Goal: Transaction & Acquisition: Purchase product/service

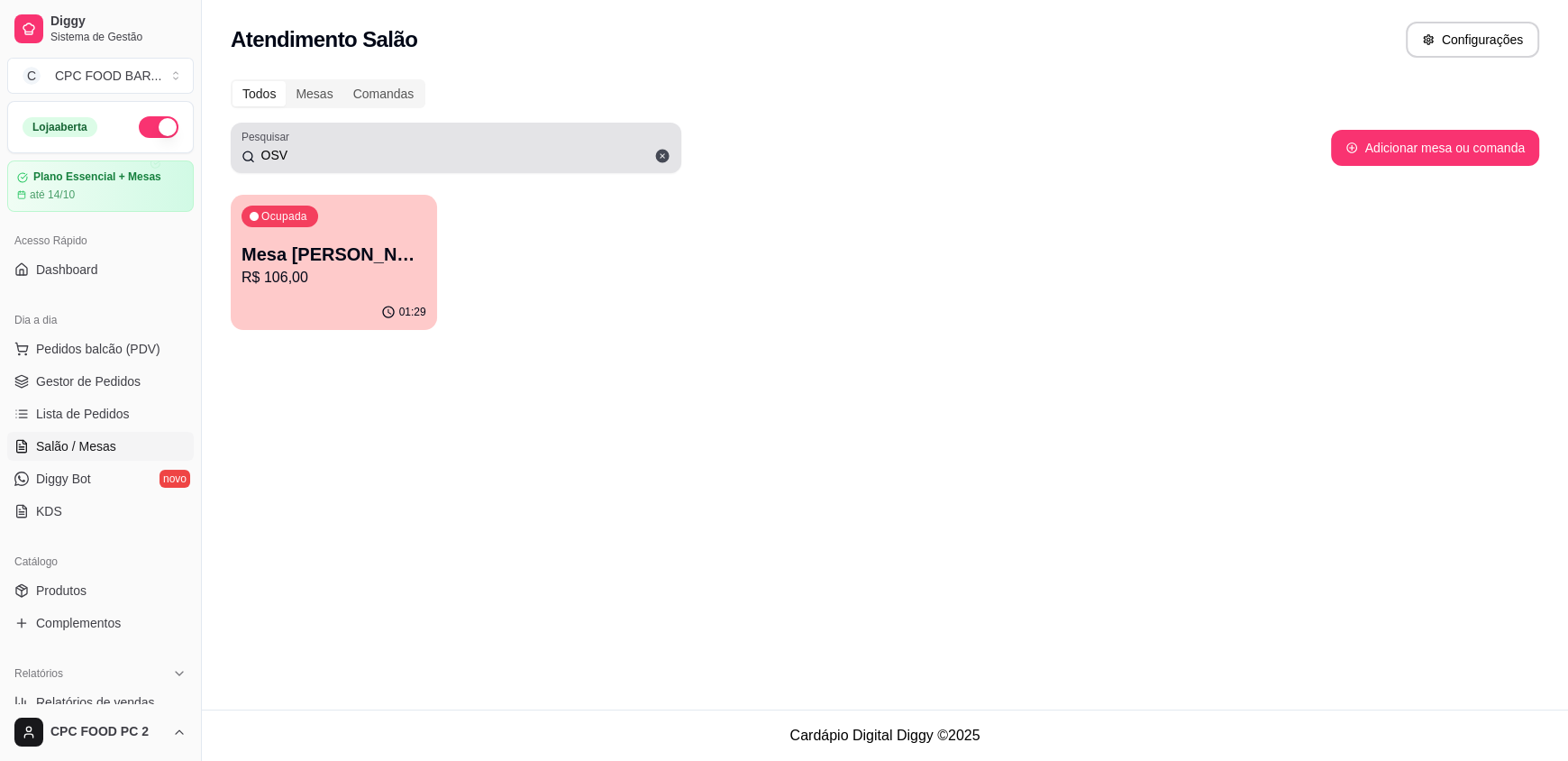
click at [392, 144] on div "OSV" at bounding box center [456, 147] width 429 height 36
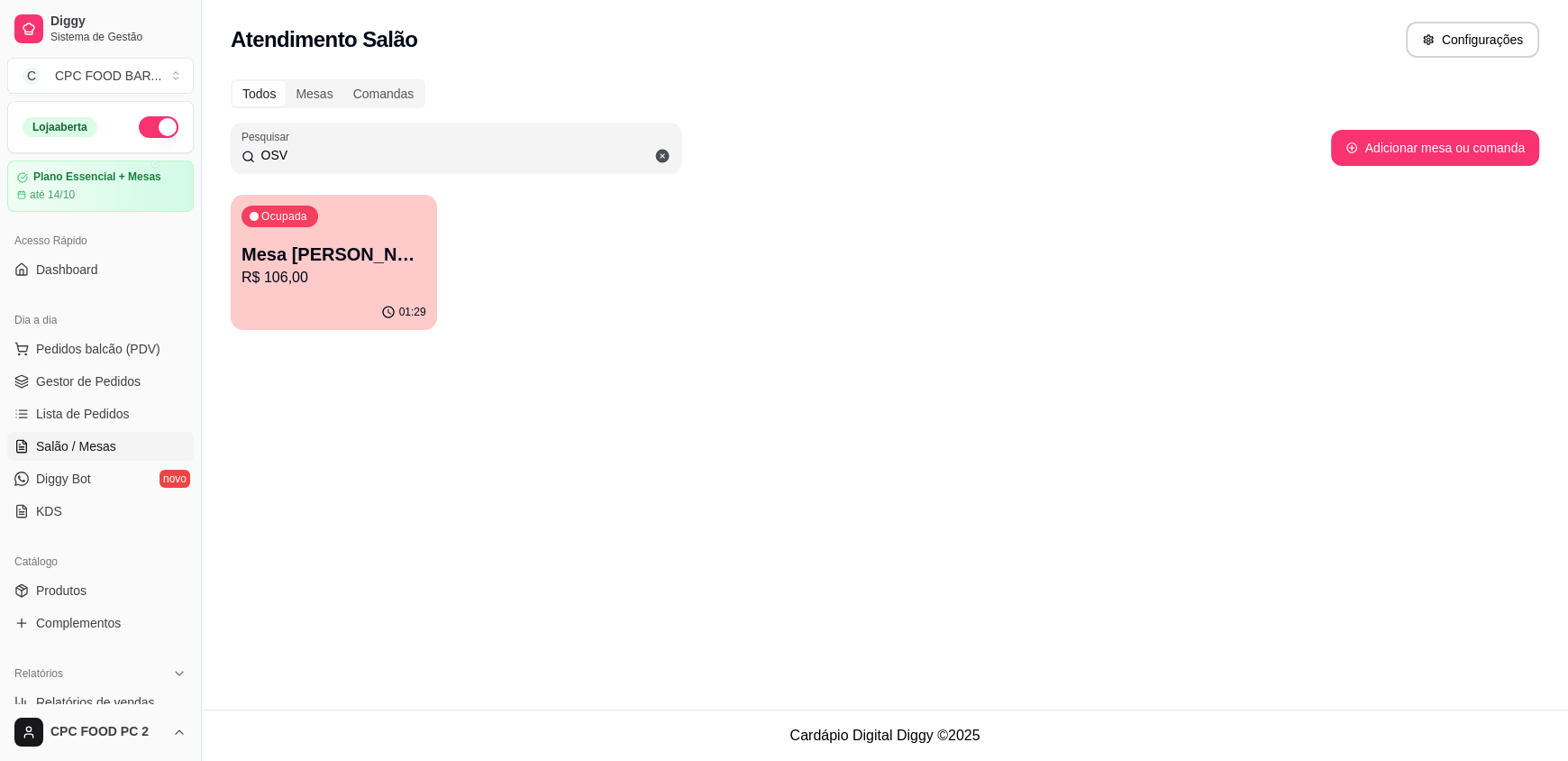
click at [387, 143] on div "OSV" at bounding box center [456, 147] width 429 height 36
click at [388, 146] on div "OSV" at bounding box center [456, 147] width 429 height 36
click at [371, 155] on input "OSV" at bounding box center [462, 154] width 415 height 18
click at [370, 155] on input "OSV" at bounding box center [462, 154] width 415 height 18
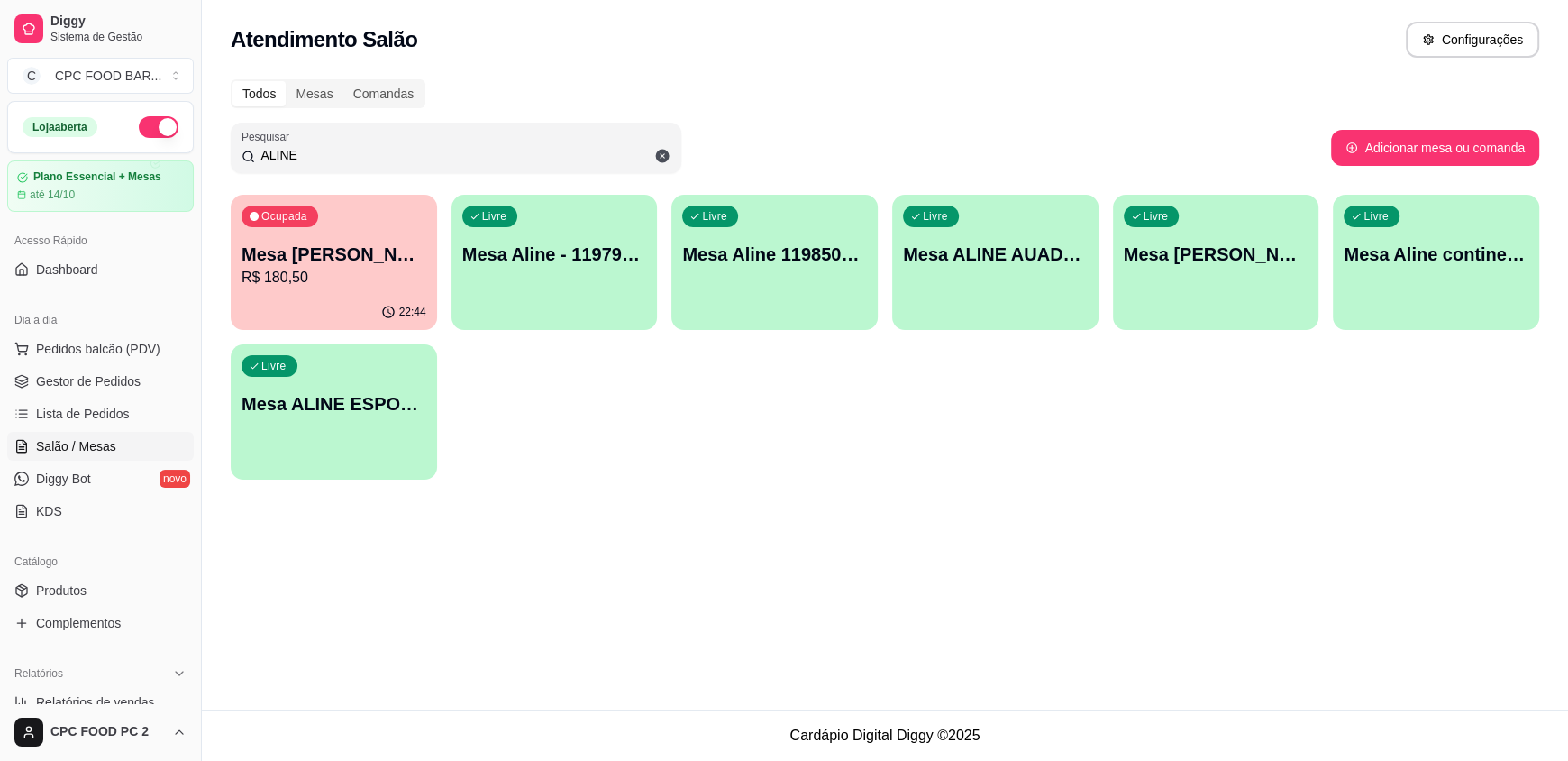
type input "ALINE"
click at [981, 301] on div "Livre Mesa ALINE AUADA 4274" at bounding box center [995, 252] width 206 height 114
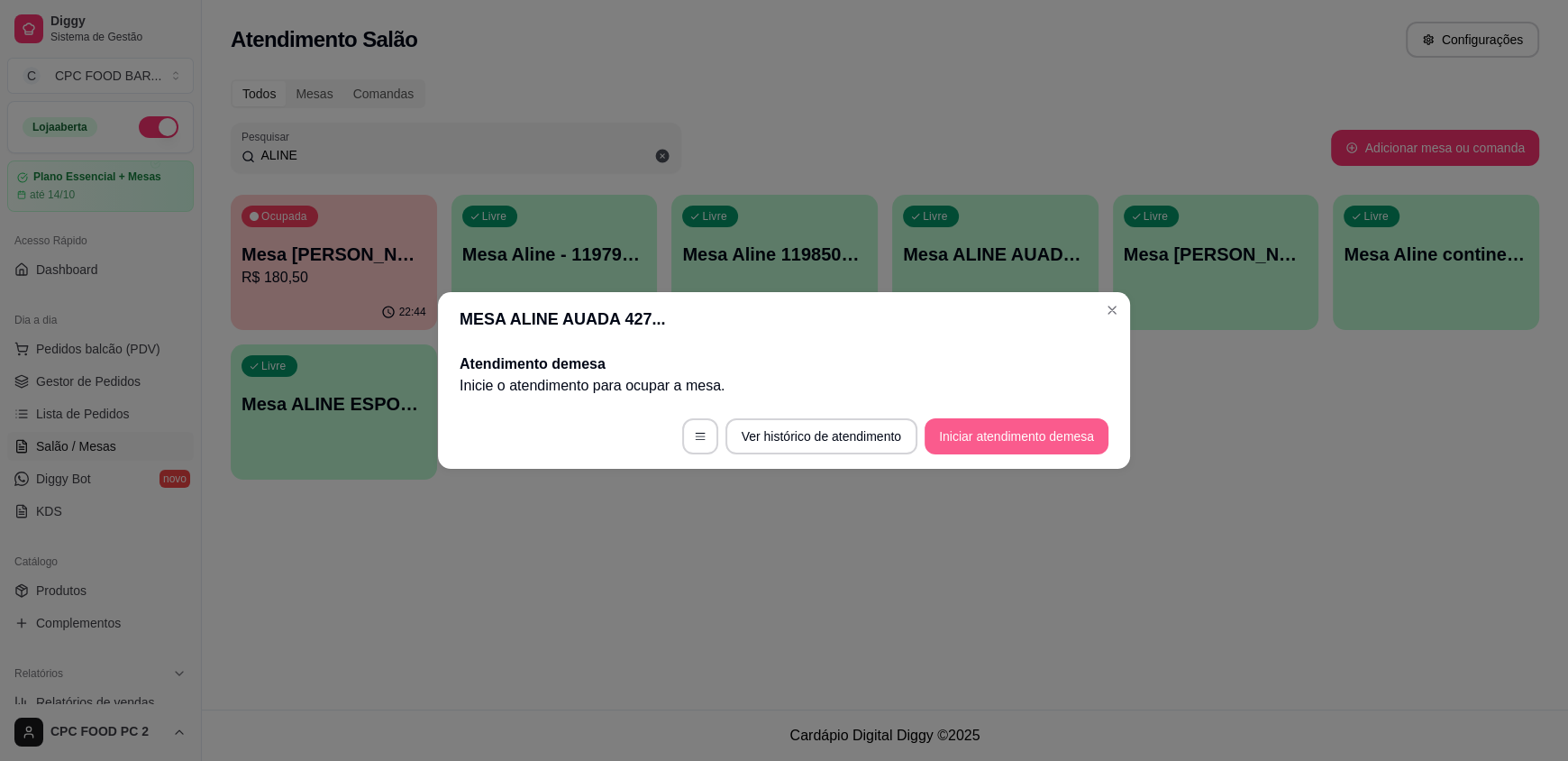
click at [1037, 438] on button "Iniciar atendimento de mesa" at bounding box center [1016, 436] width 184 height 36
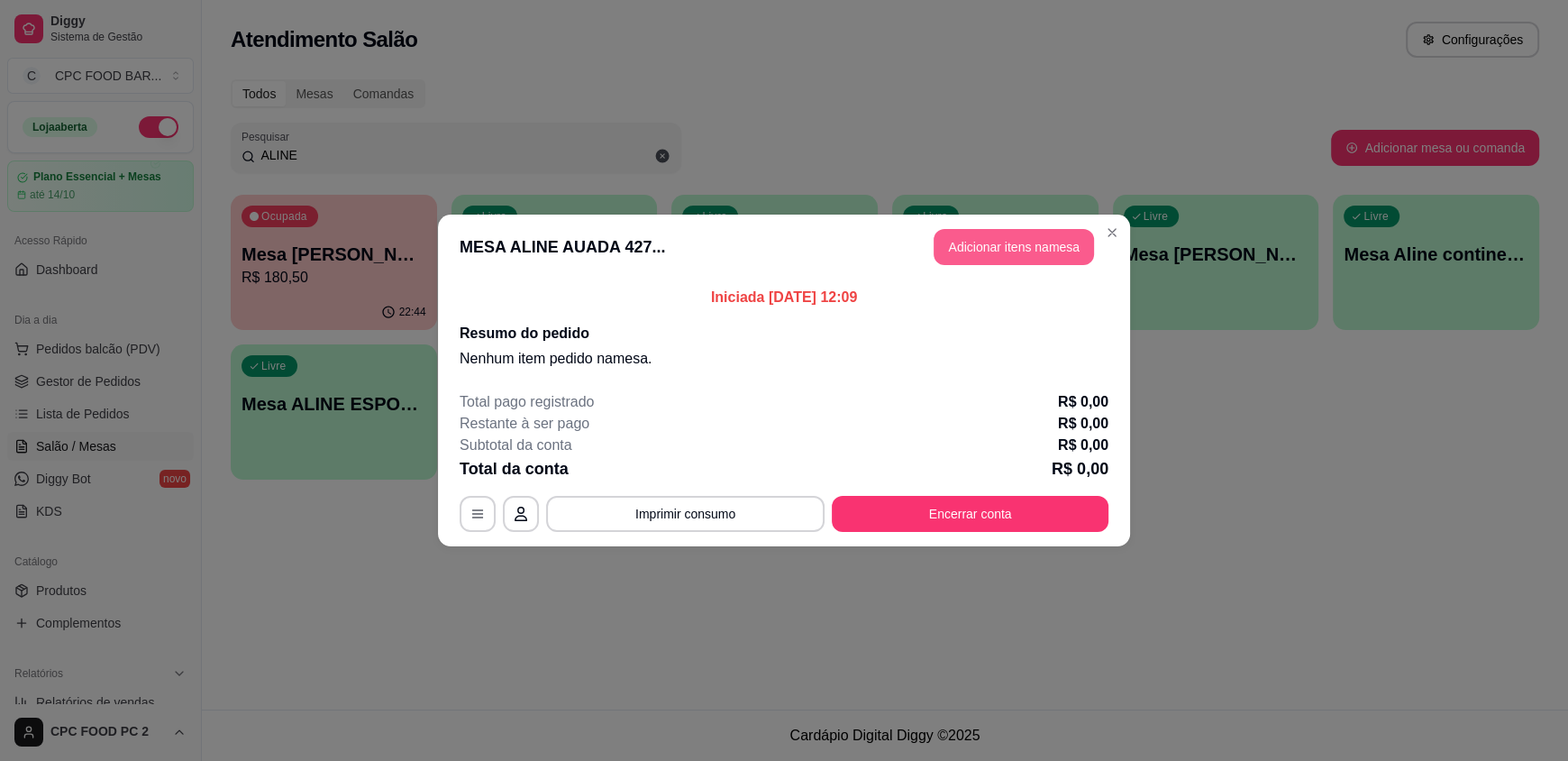
click at [1056, 231] on button "Adicionar itens na mesa" at bounding box center [1014, 247] width 161 height 36
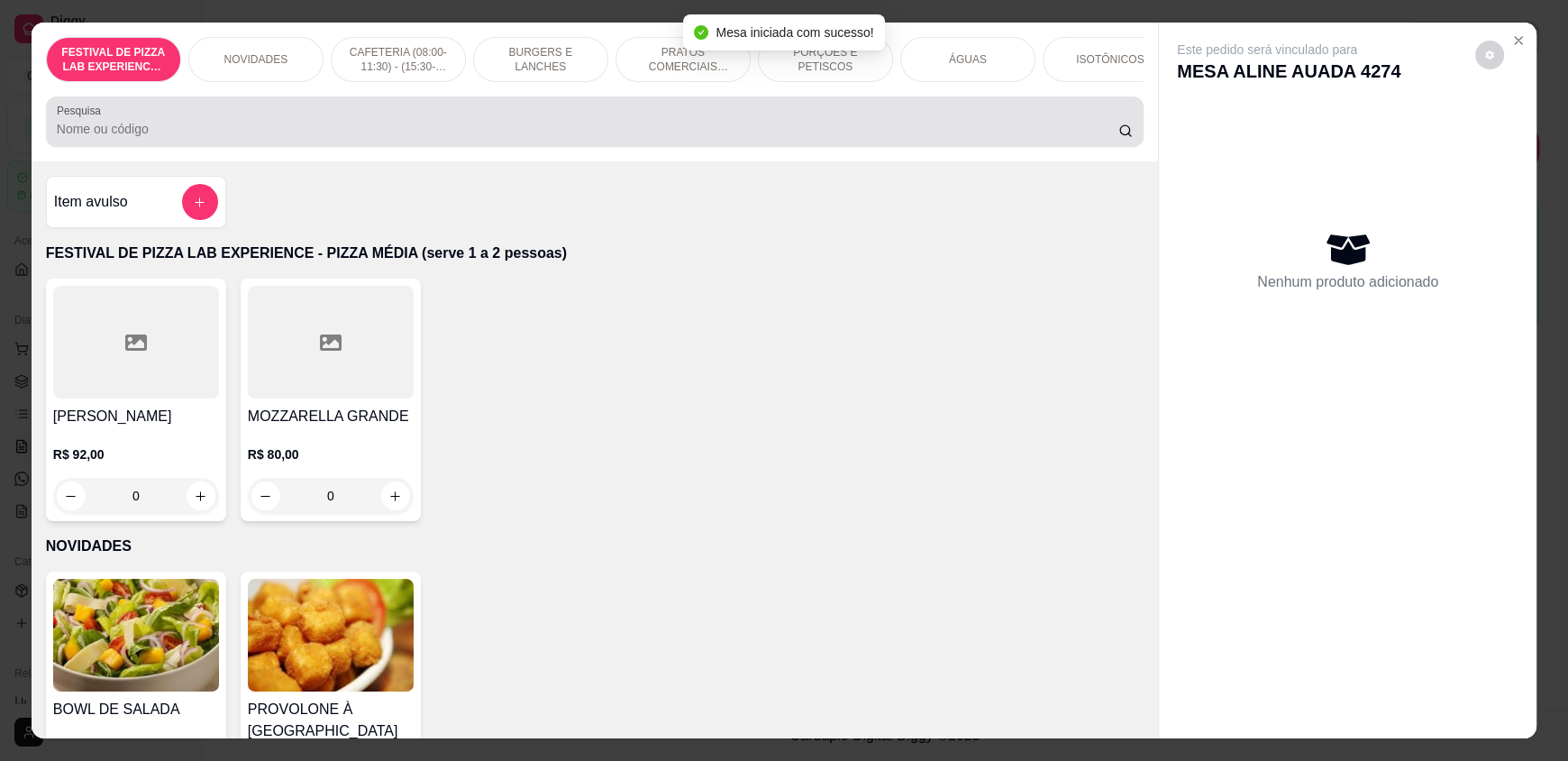
click at [533, 131] on div at bounding box center [594, 121] width 1076 height 36
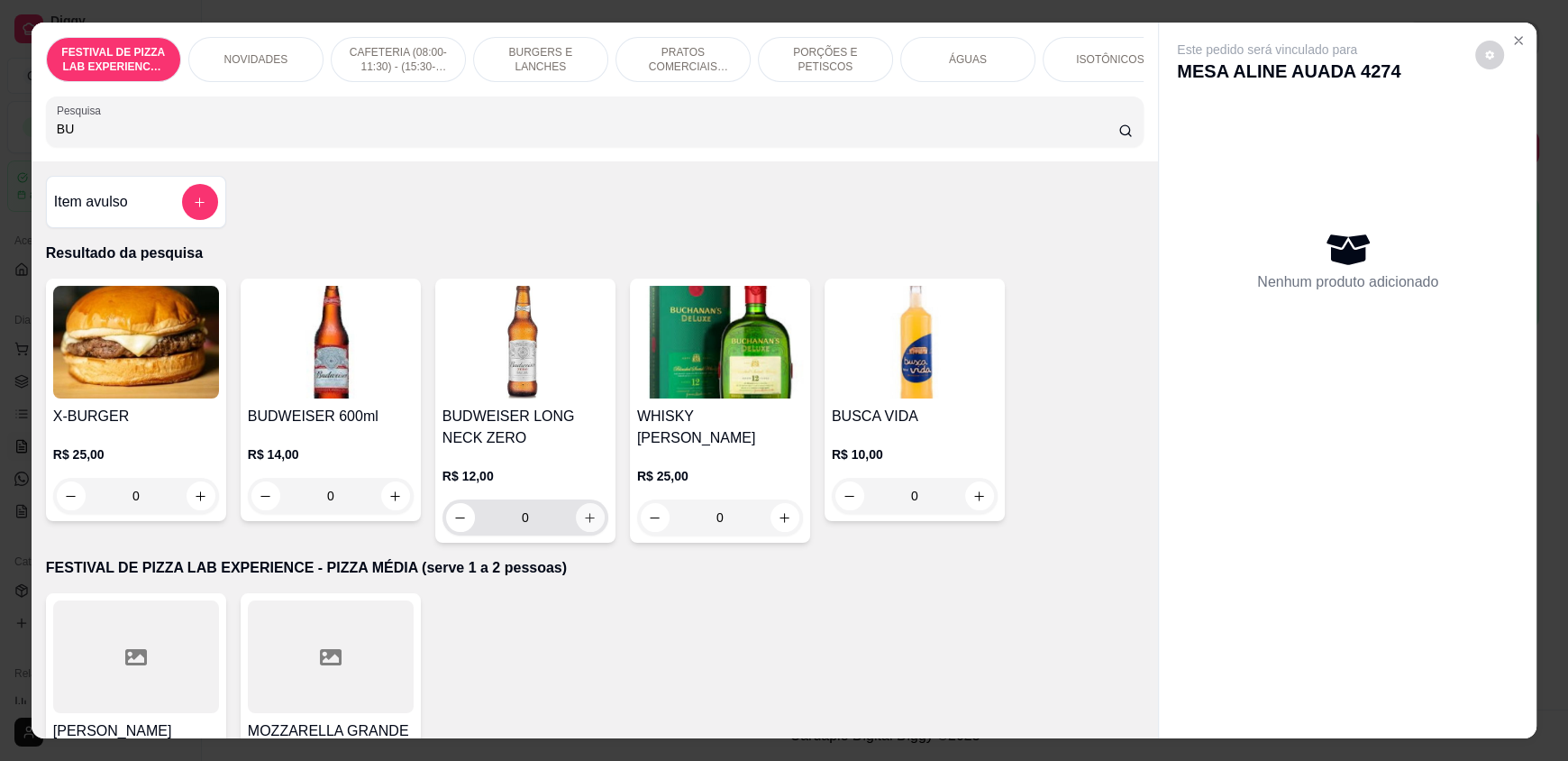
type input "BU"
click at [584, 524] on icon "increase-product-quantity" at bounding box center [591, 518] width 14 height 14
type input "1"
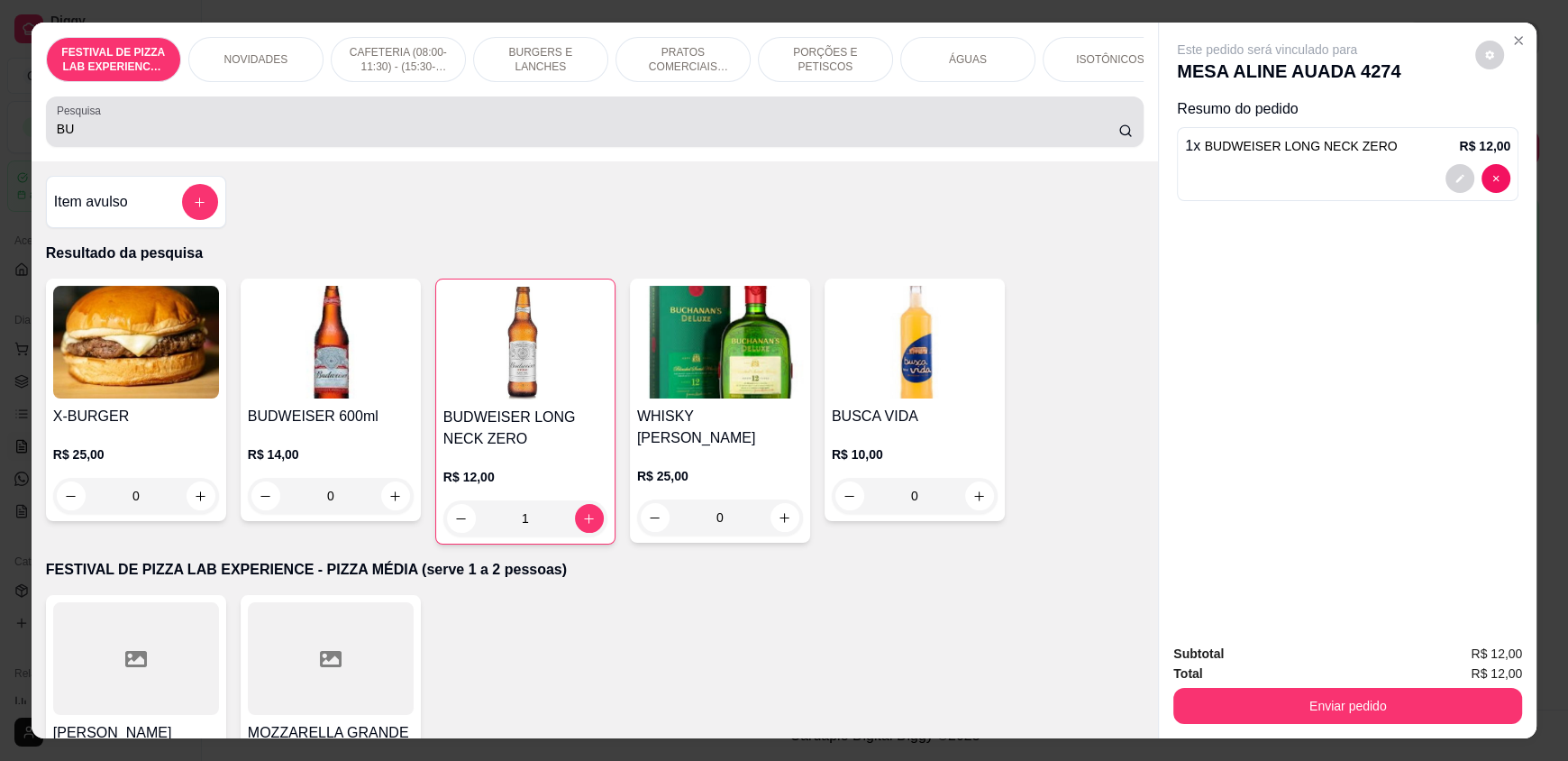
click at [408, 138] on input "BU" at bounding box center [587, 129] width 1062 height 18
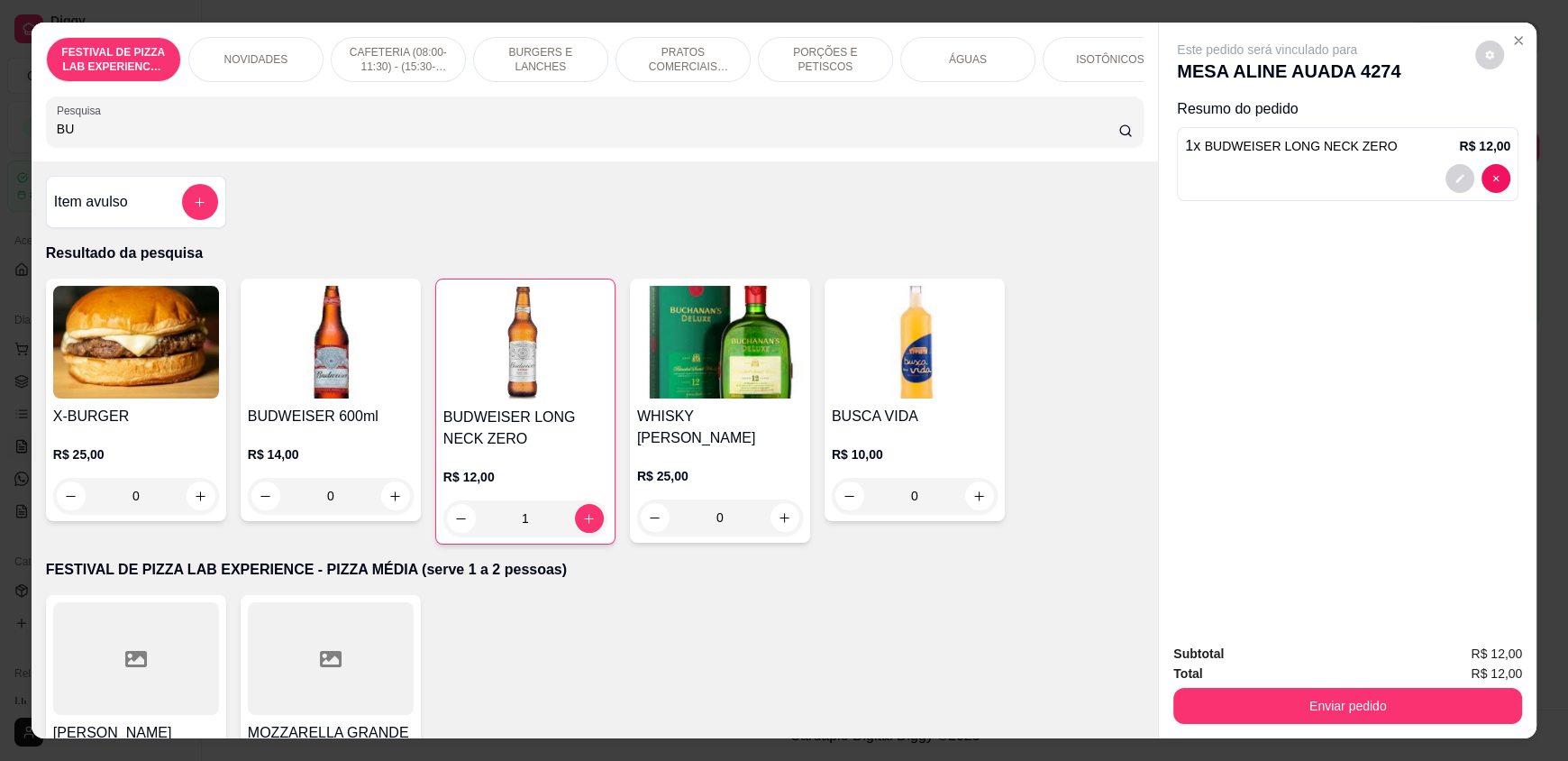
click at [408, 138] on input "BU" at bounding box center [587, 129] width 1062 height 18
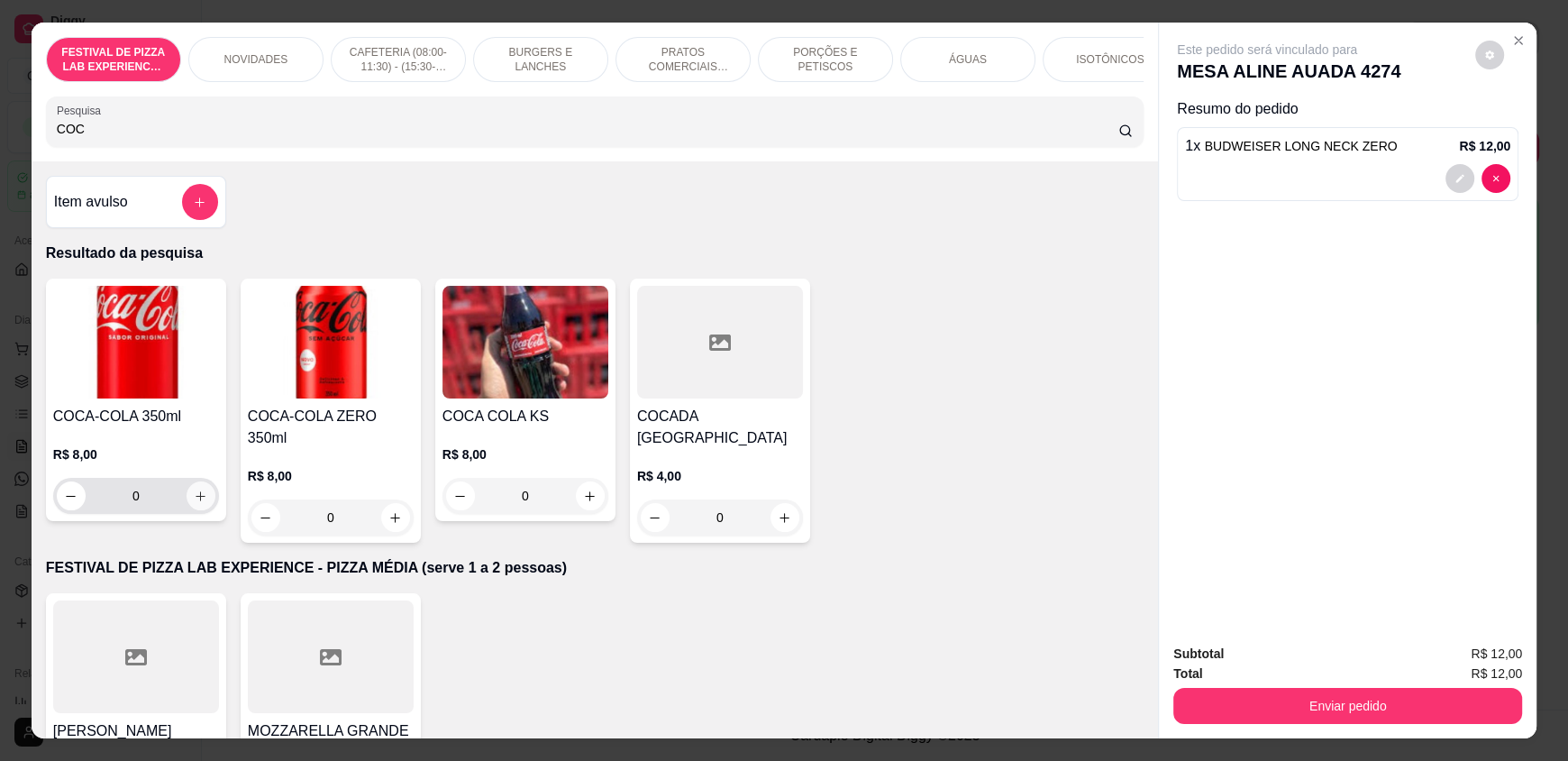
type input "COC"
click at [194, 503] on icon "increase-product-quantity" at bounding box center [201, 496] width 14 height 14
type input "1"
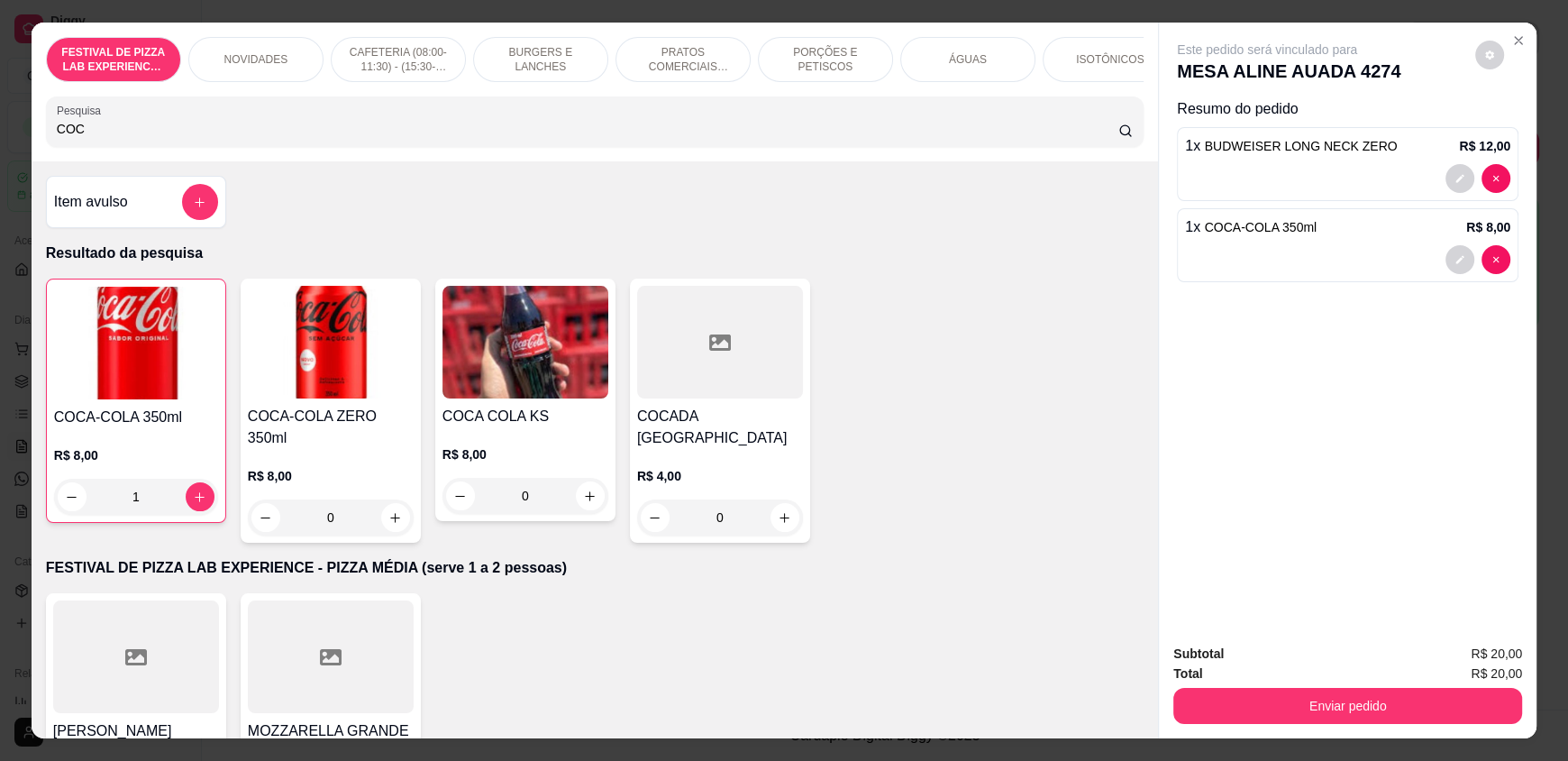
click at [93, 138] on input "COC" at bounding box center [587, 129] width 1062 height 18
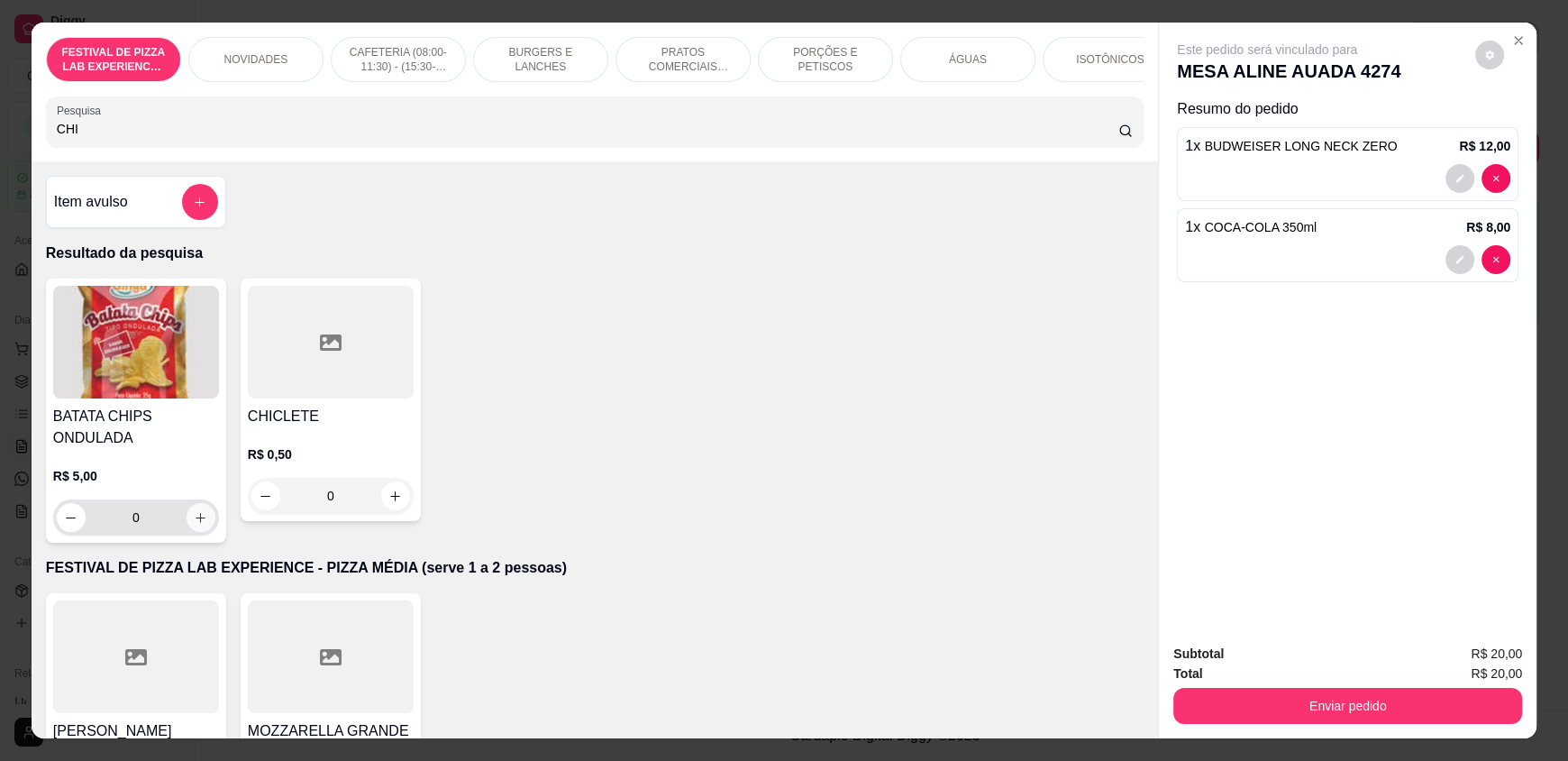
type input "CHI"
click at [187, 529] on button "increase-product-quantity" at bounding box center [201, 517] width 29 height 29
type input "1"
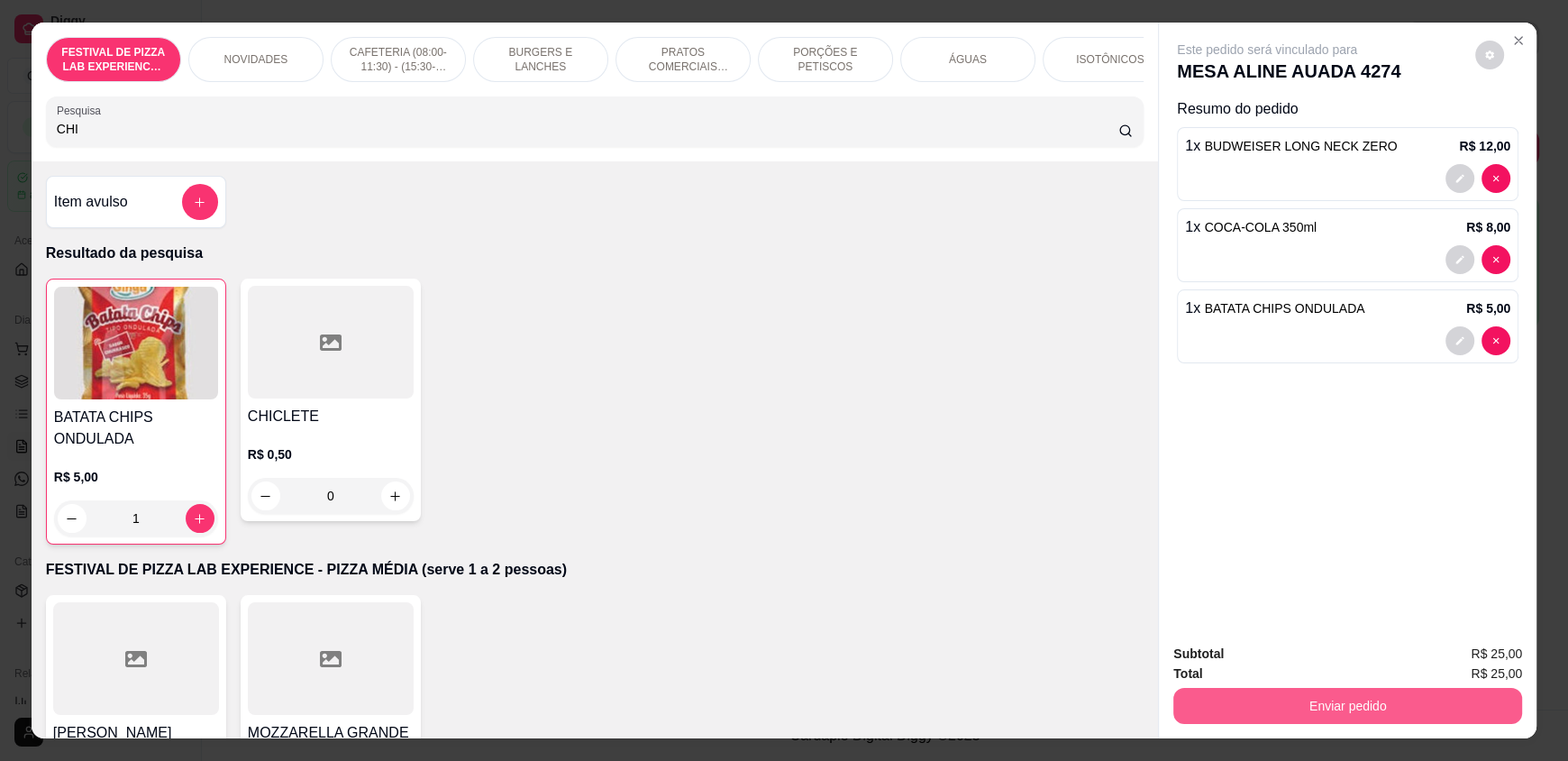
click at [1221, 701] on button "Enviar pedido" at bounding box center [1347, 706] width 349 height 36
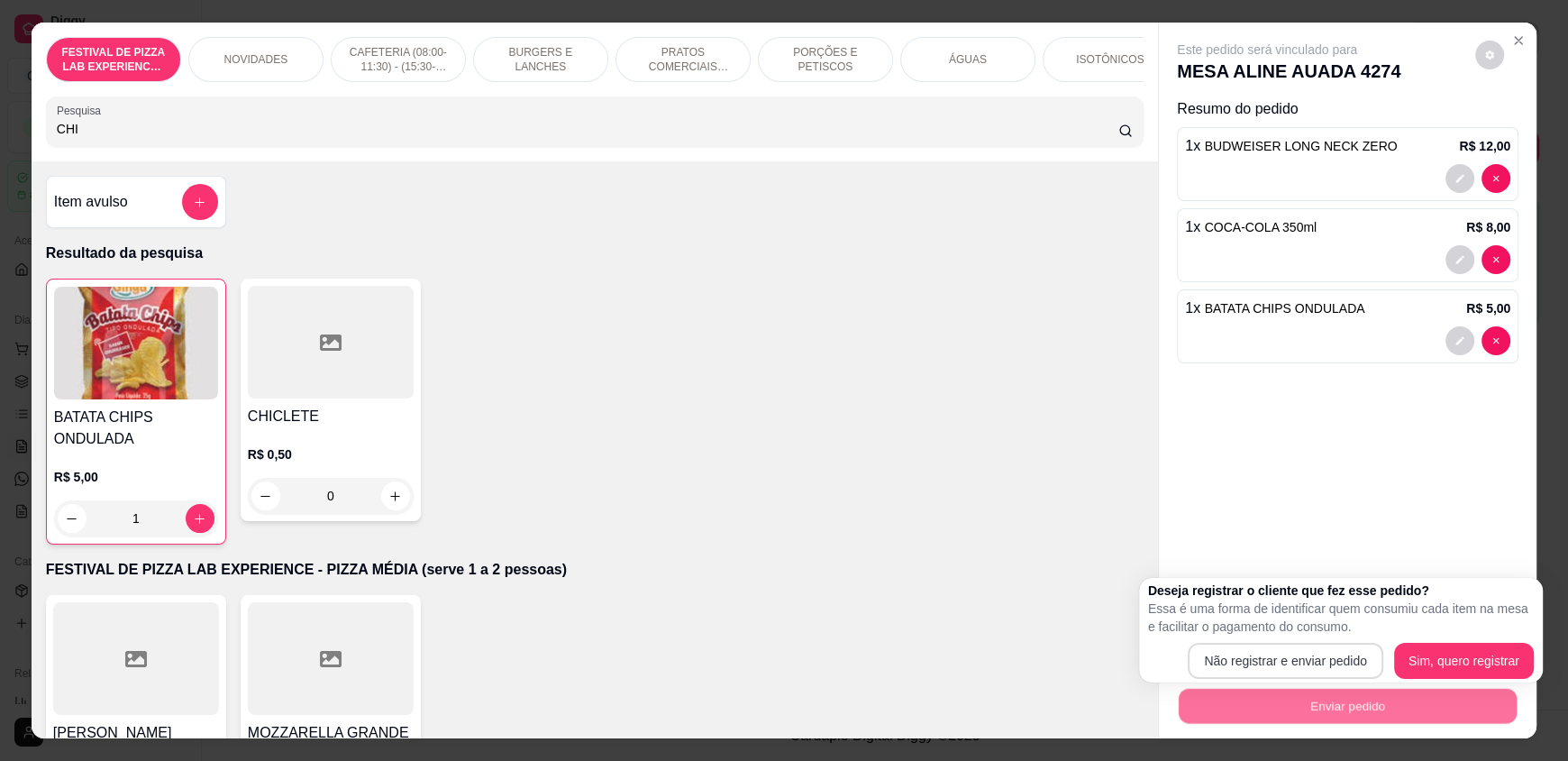
click at [1221, 639] on div "Deseja registrar o cliente que fez esse pedido? Essa é uma forma de identificar…" at bounding box center [1341, 630] width 386 height 97
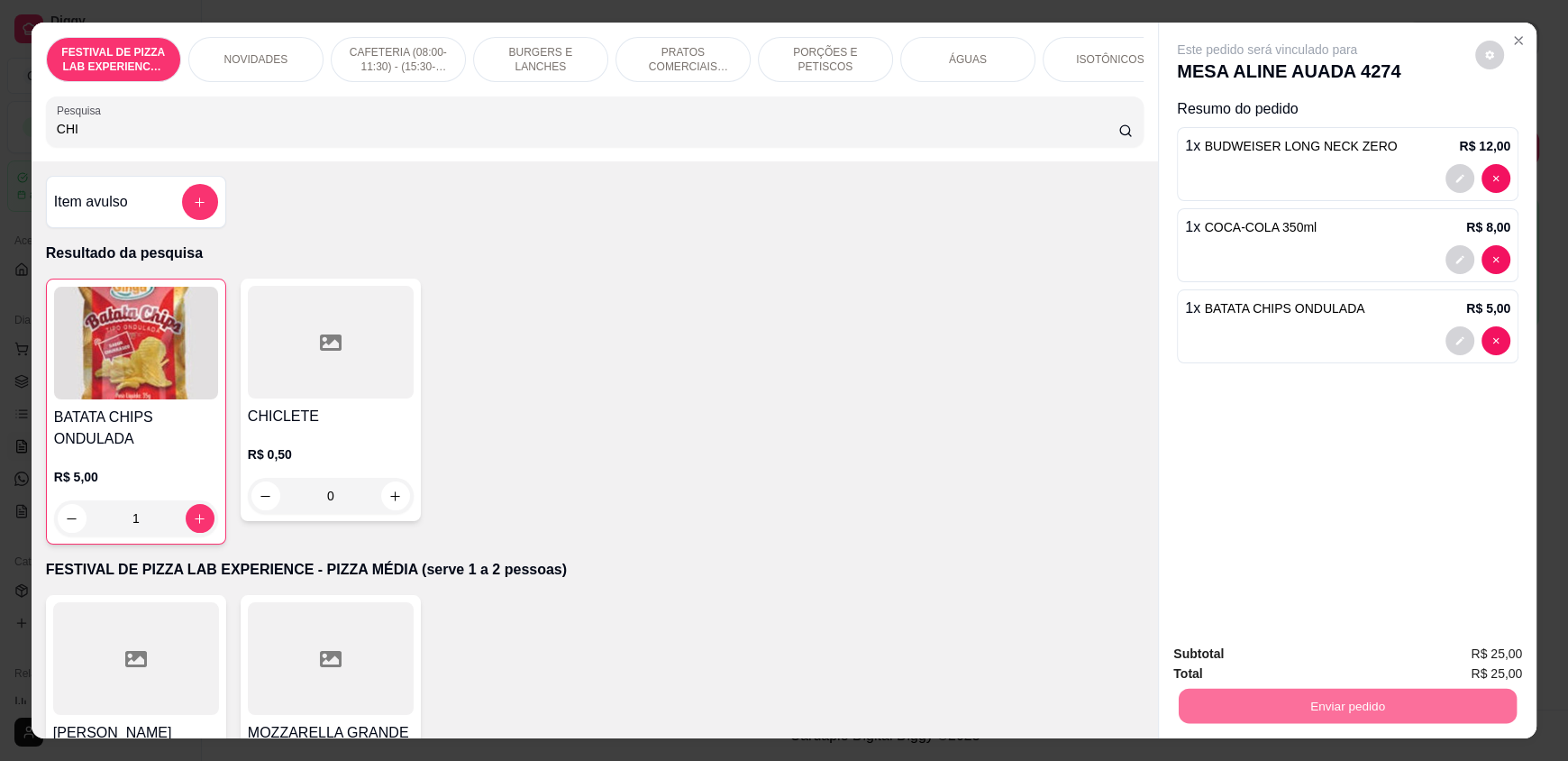
click at [1211, 659] on button "Não registrar e enviar pedido" at bounding box center [1288, 661] width 188 height 34
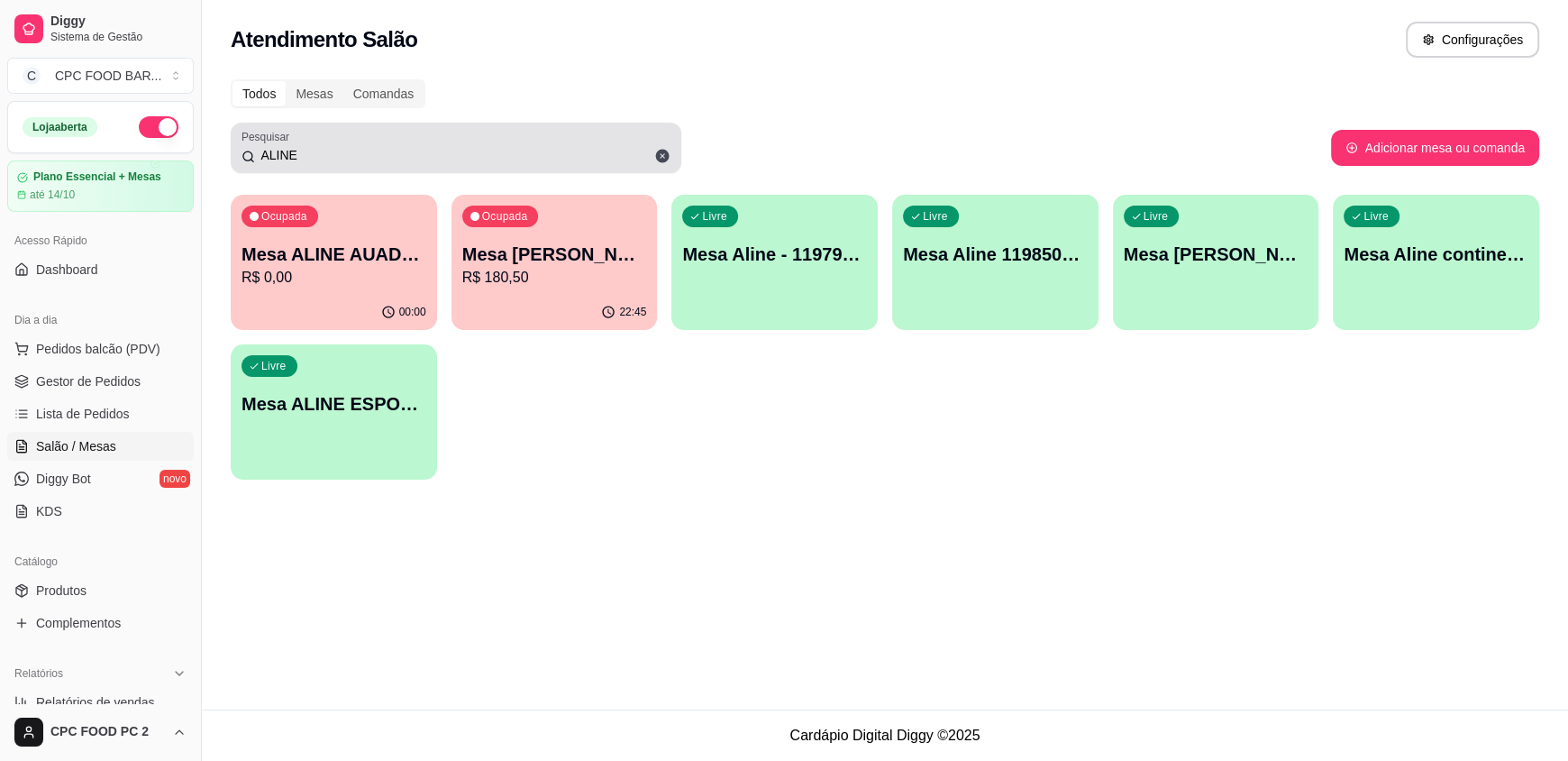
click at [330, 151] on input "ALINE" at bounding box center [462, 154] width 415 height 18
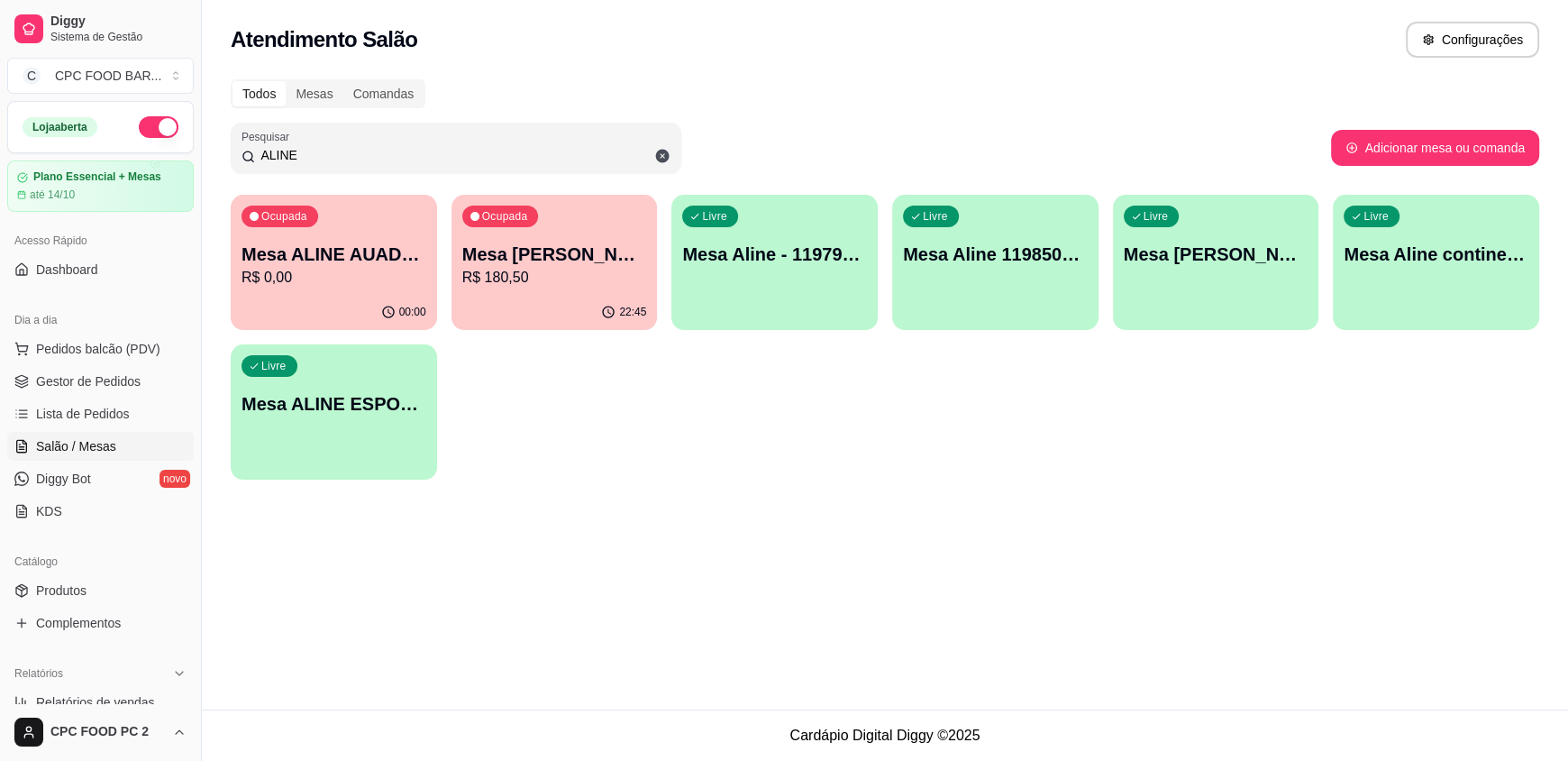
click at [328, 151] on input "ALINE" at bounding box center [462, 154] width 415 height 18
click at [322, 148] on input "ALINE" at bounding box center [462, 154] width 415 height 18
click at [306, 155] on input "ALINE" at bounding box center [462, 154] width 415 height 18
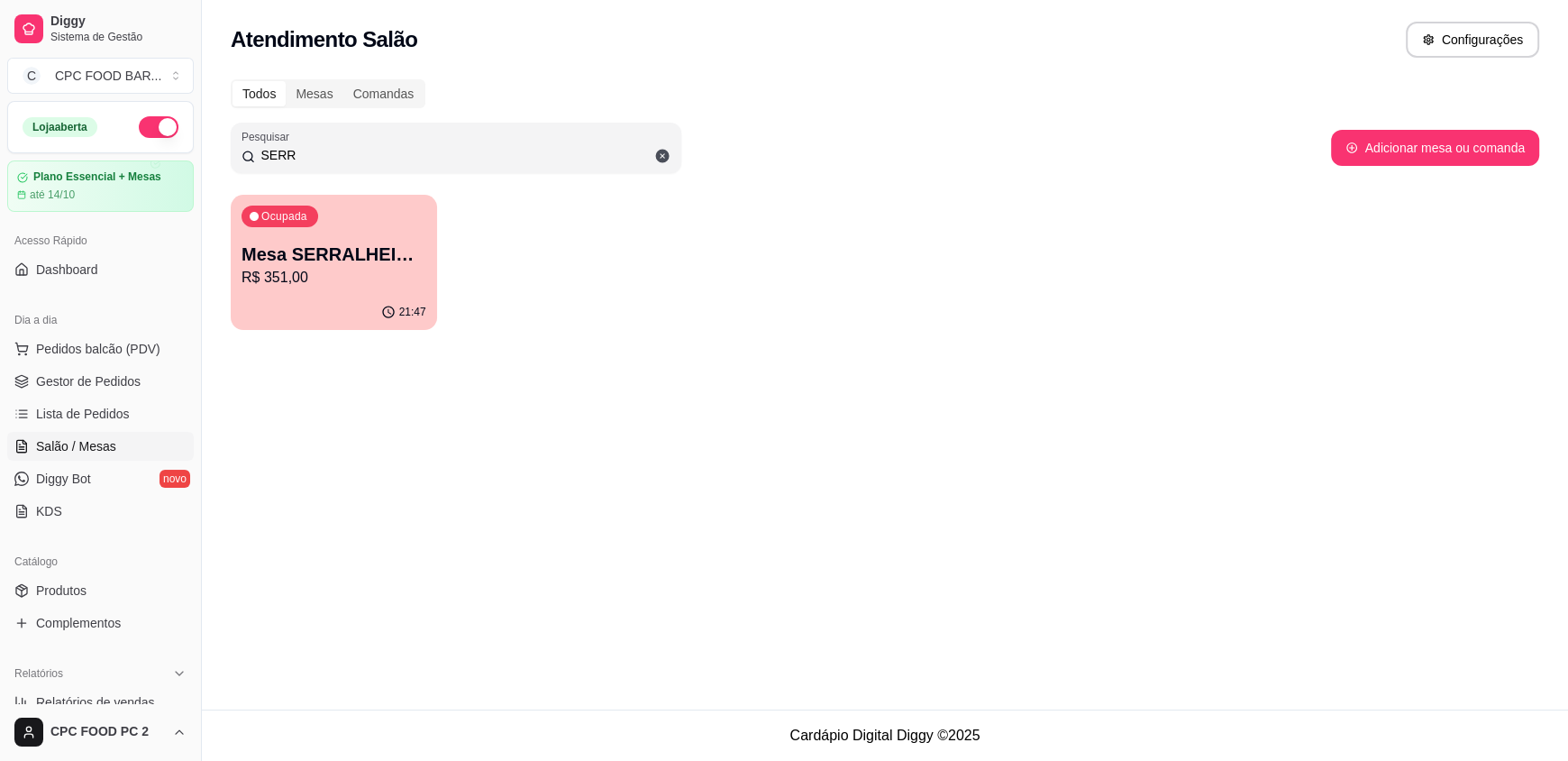
type input "SERR"
click at [309, 299] on div "21:47" at bounding box center [334, 313] width 206 height 35
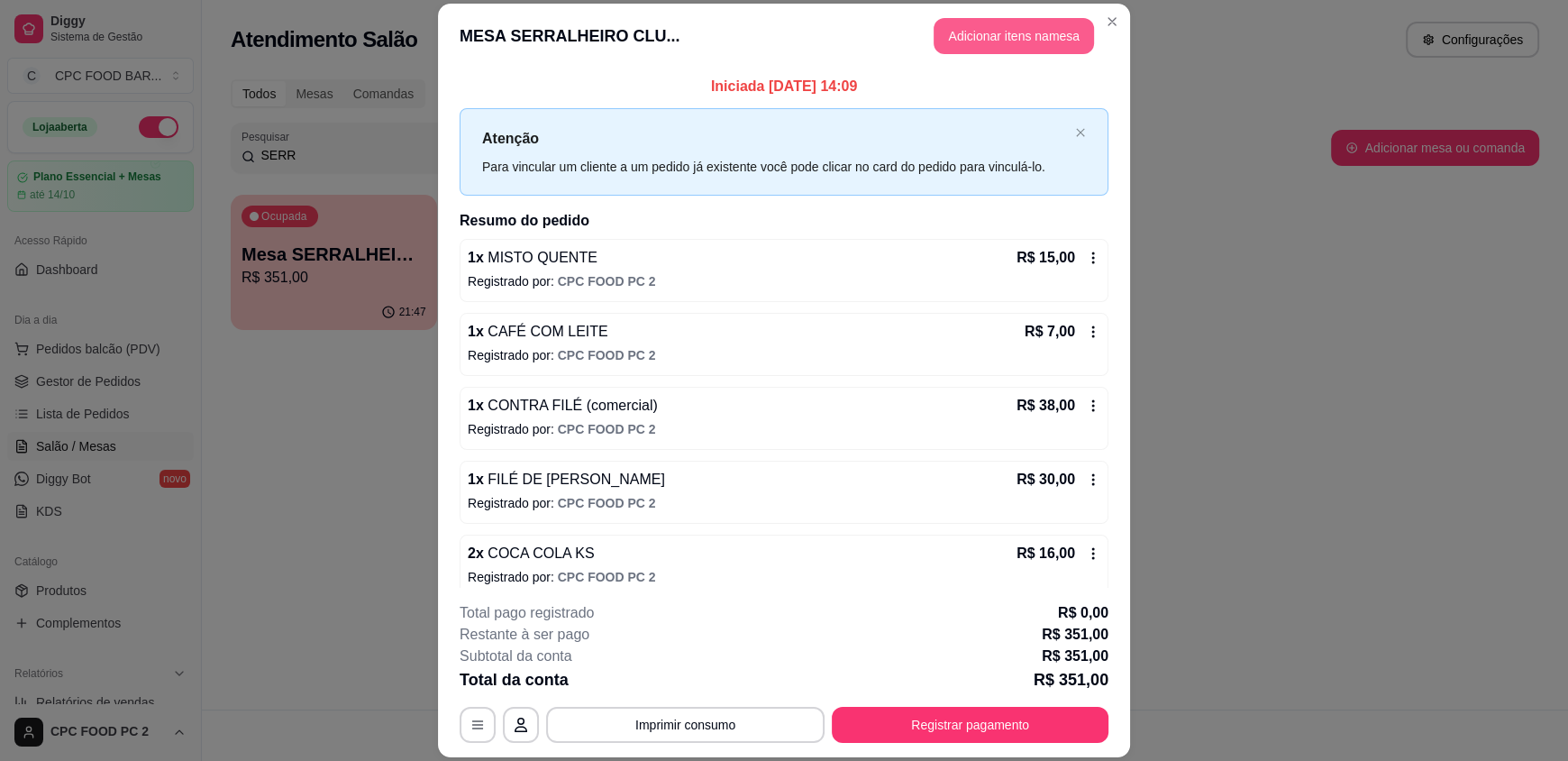
click at [974, 51] on button "Adicionar itens na mesa" at bounding box center [1014, 35] width 161 height 36
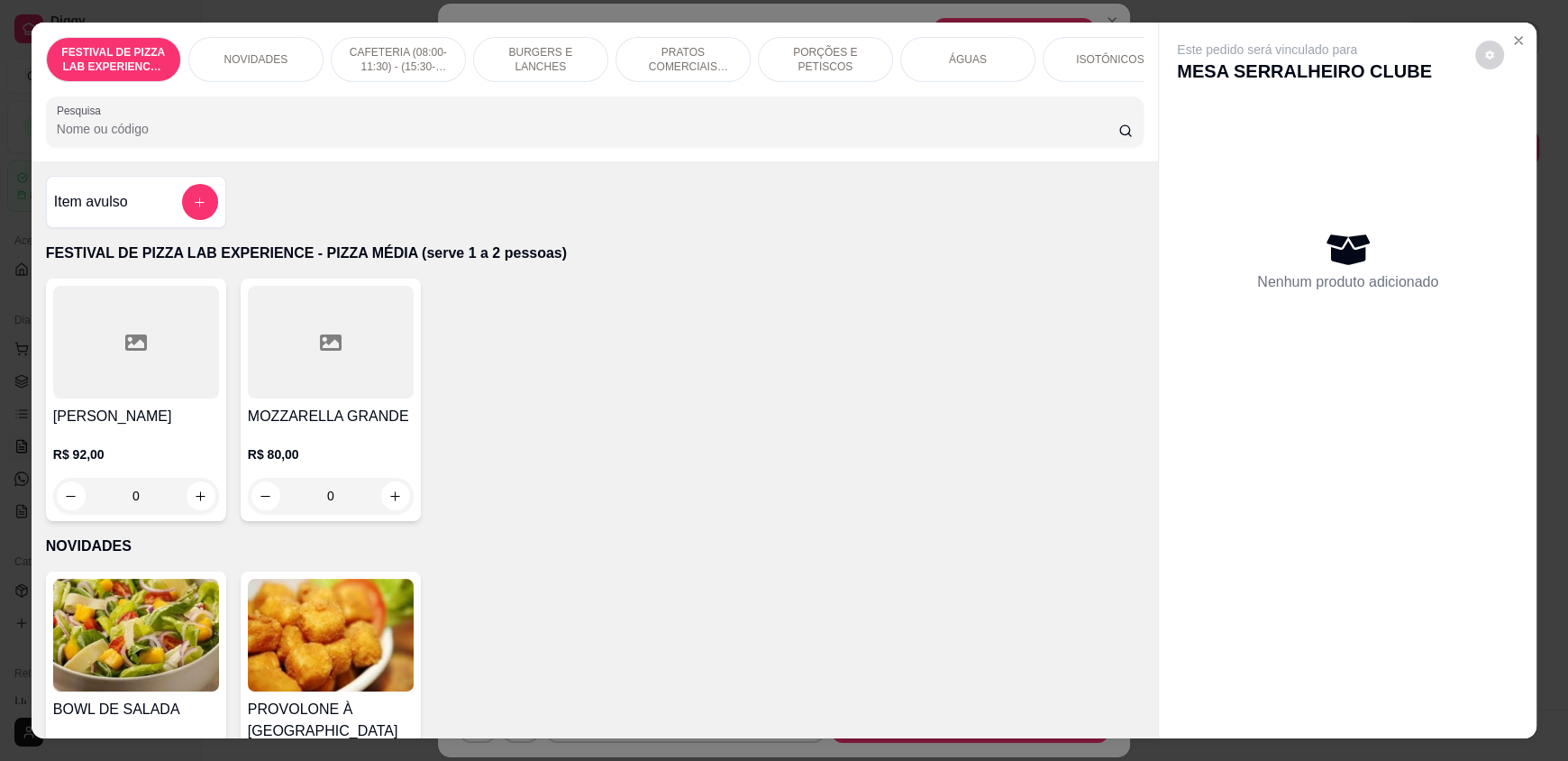
click at [380, 138] on input "Pesquisa" at bounding box center [587, 129] width 1062 height 18
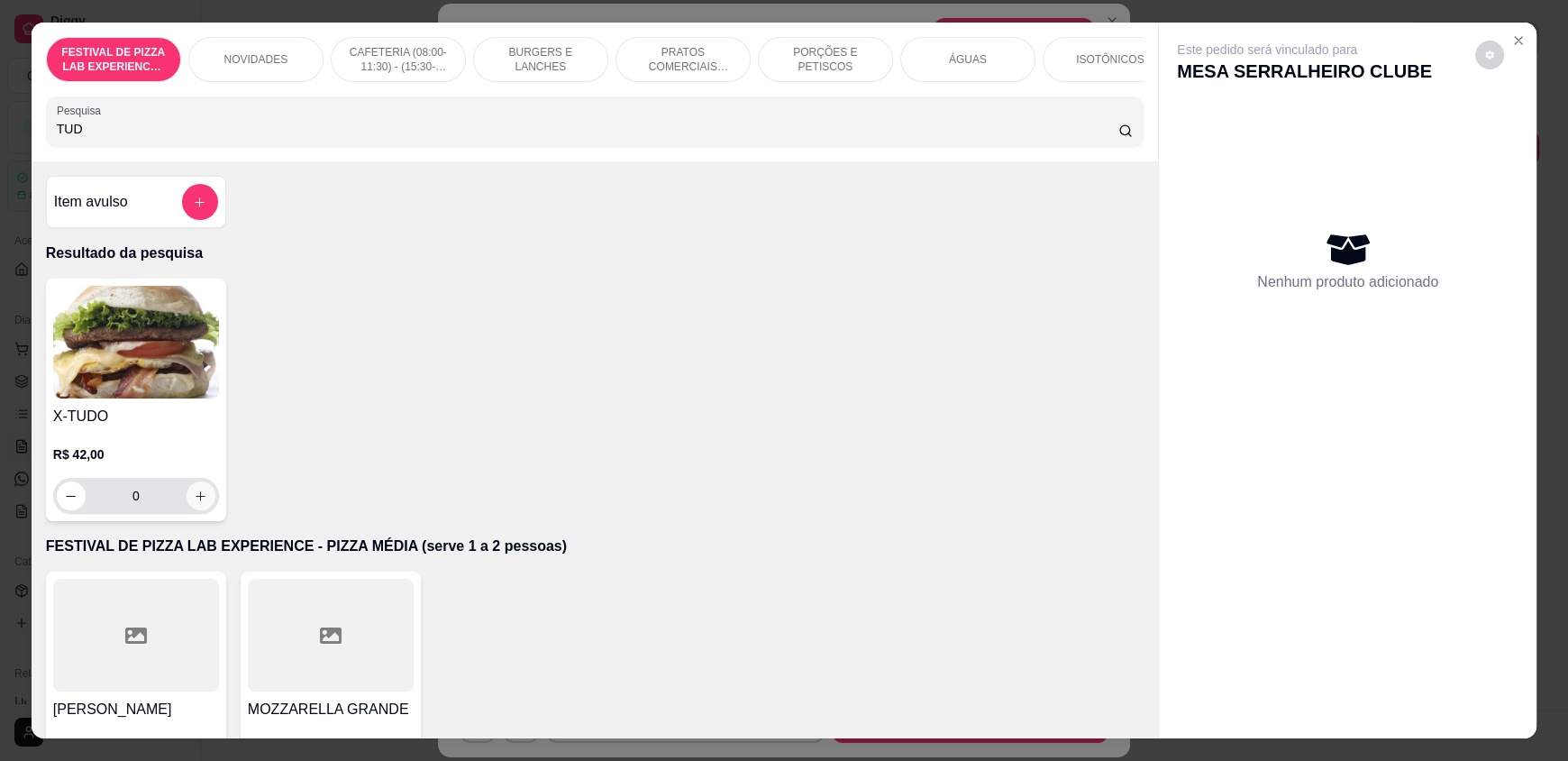
type input "TUD"
click at [194, 503] on icon "increase-product-quantity" at bounding box center [201, 496] width 14 height 14
type input "1"
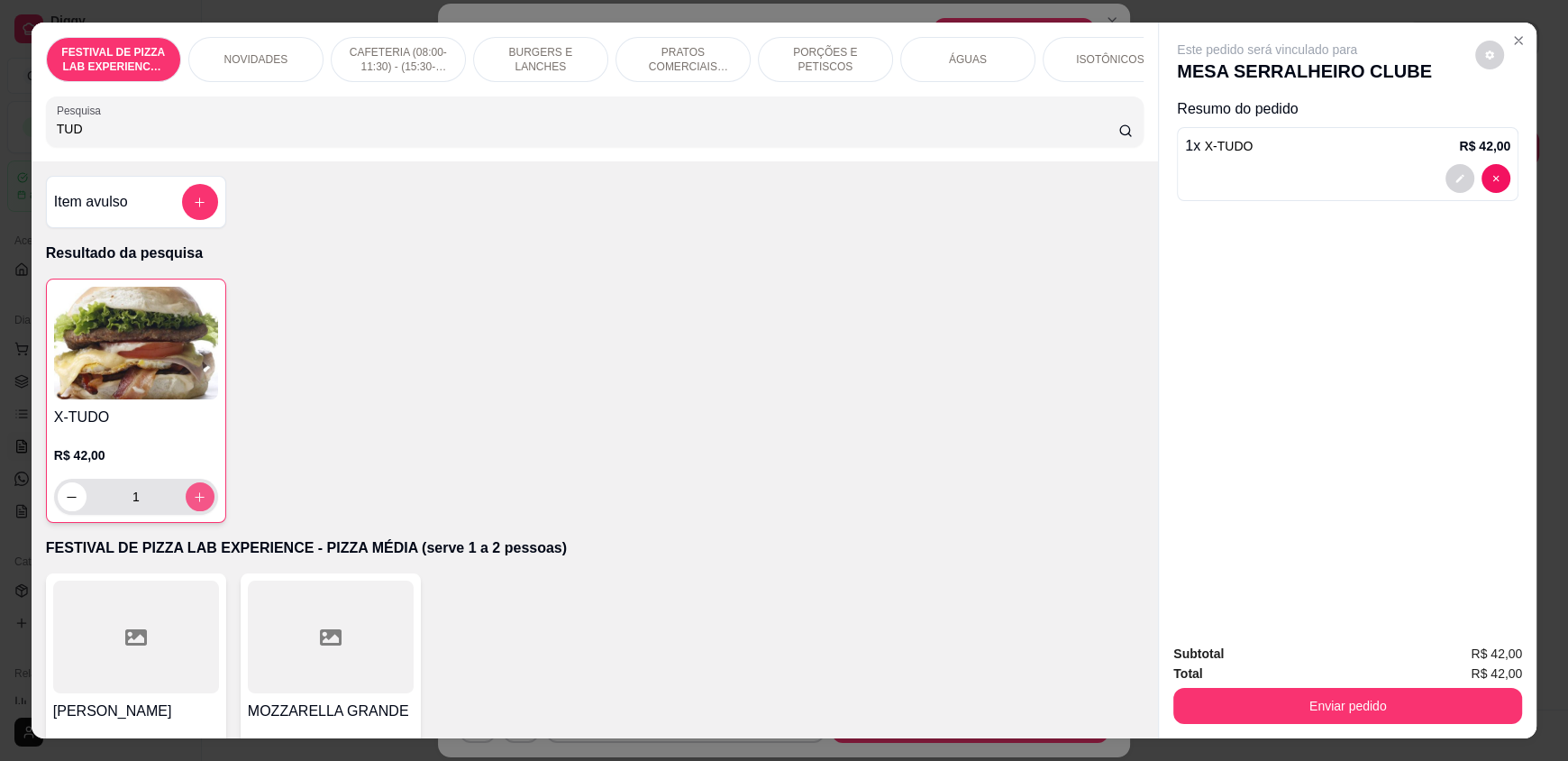
click at [193, 504] on icon "increase-product-quantity" at bounding box center [200, 497] width 14 height 14
type input "2"
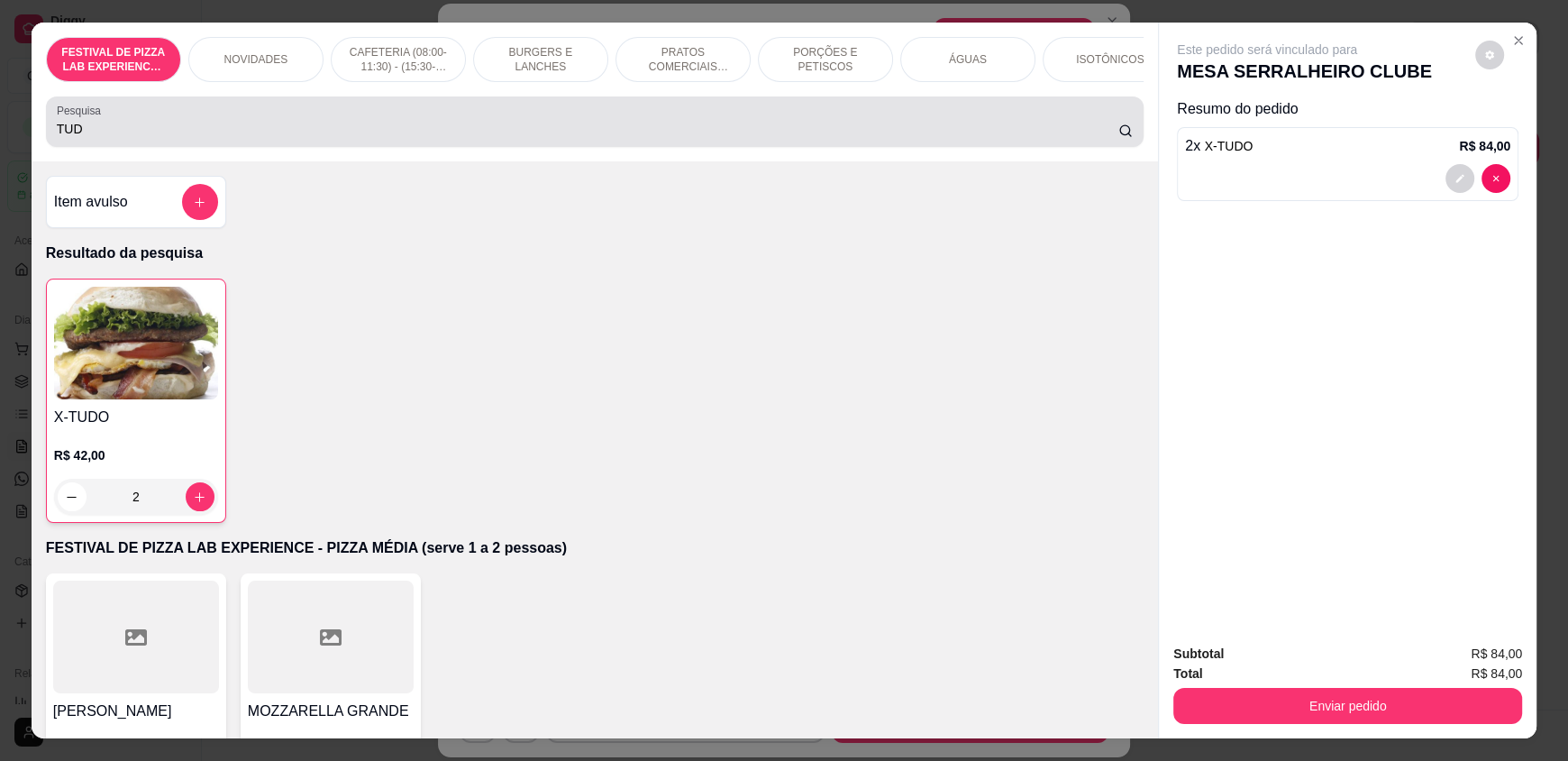
click at [276, 138] on input "TUD" at bounding box center [587, 129] width 1062 height 18
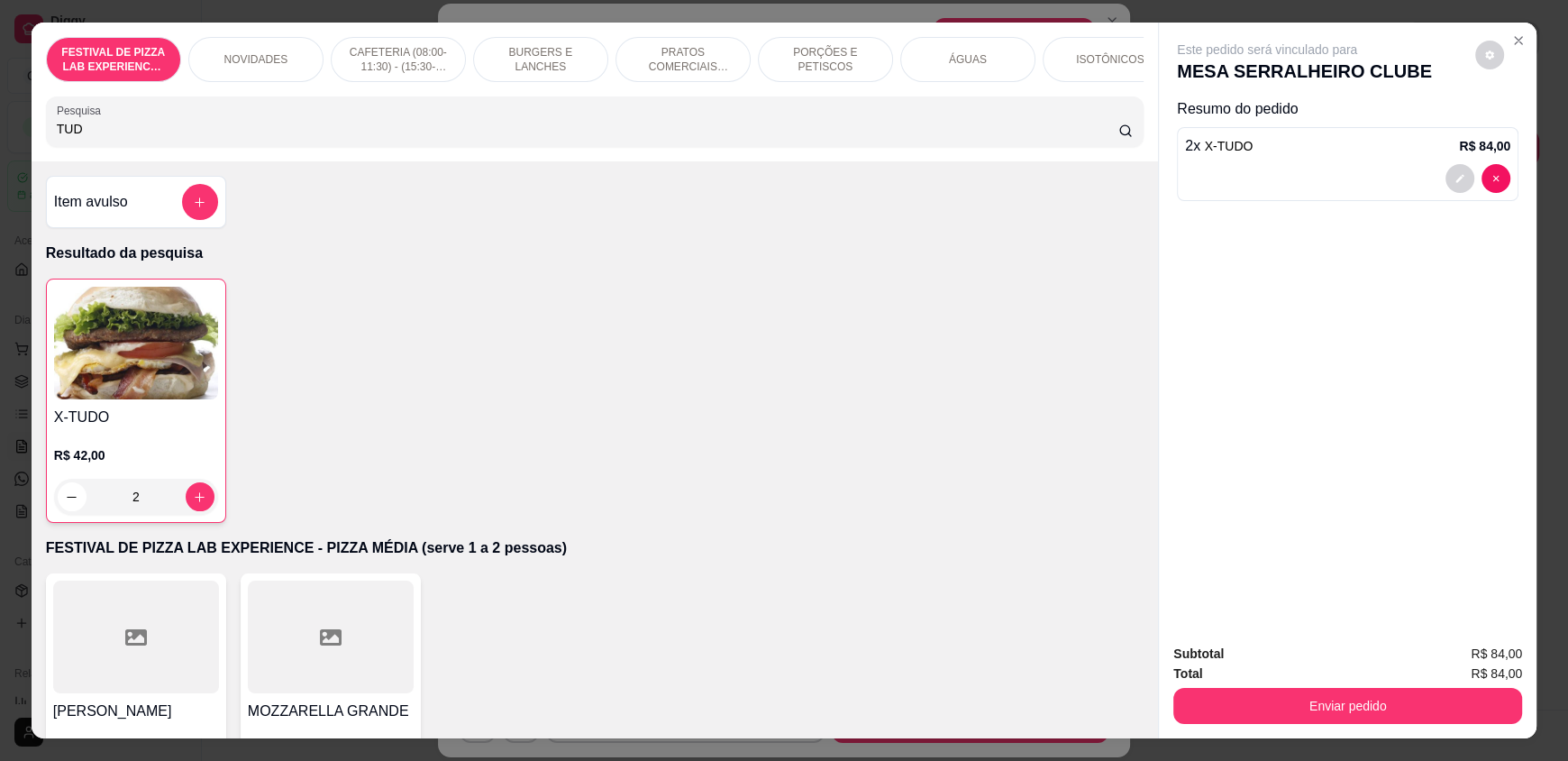
click at [276, 138] on input "TUD" at bounding box center [587, 129] width 1062 height 18
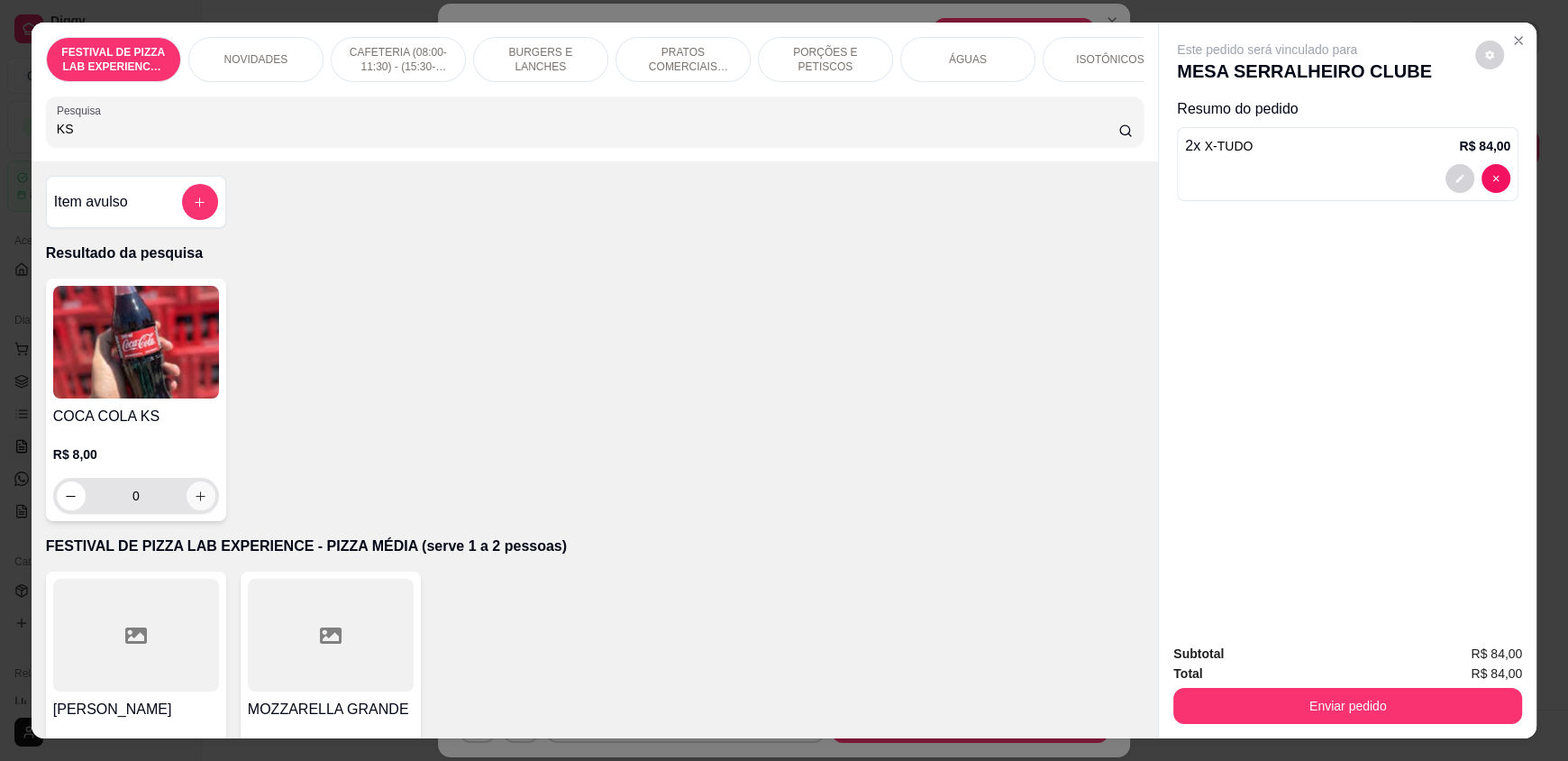
type input "KS"
click at [197, 503] on icon "increase-product-quantity" at bounding box center [201, 496] width 14 height 14
type input "1"
click at [197, 504] on icon "increase-product-quantity" at bounding box center [200, 497] width 14 height 14
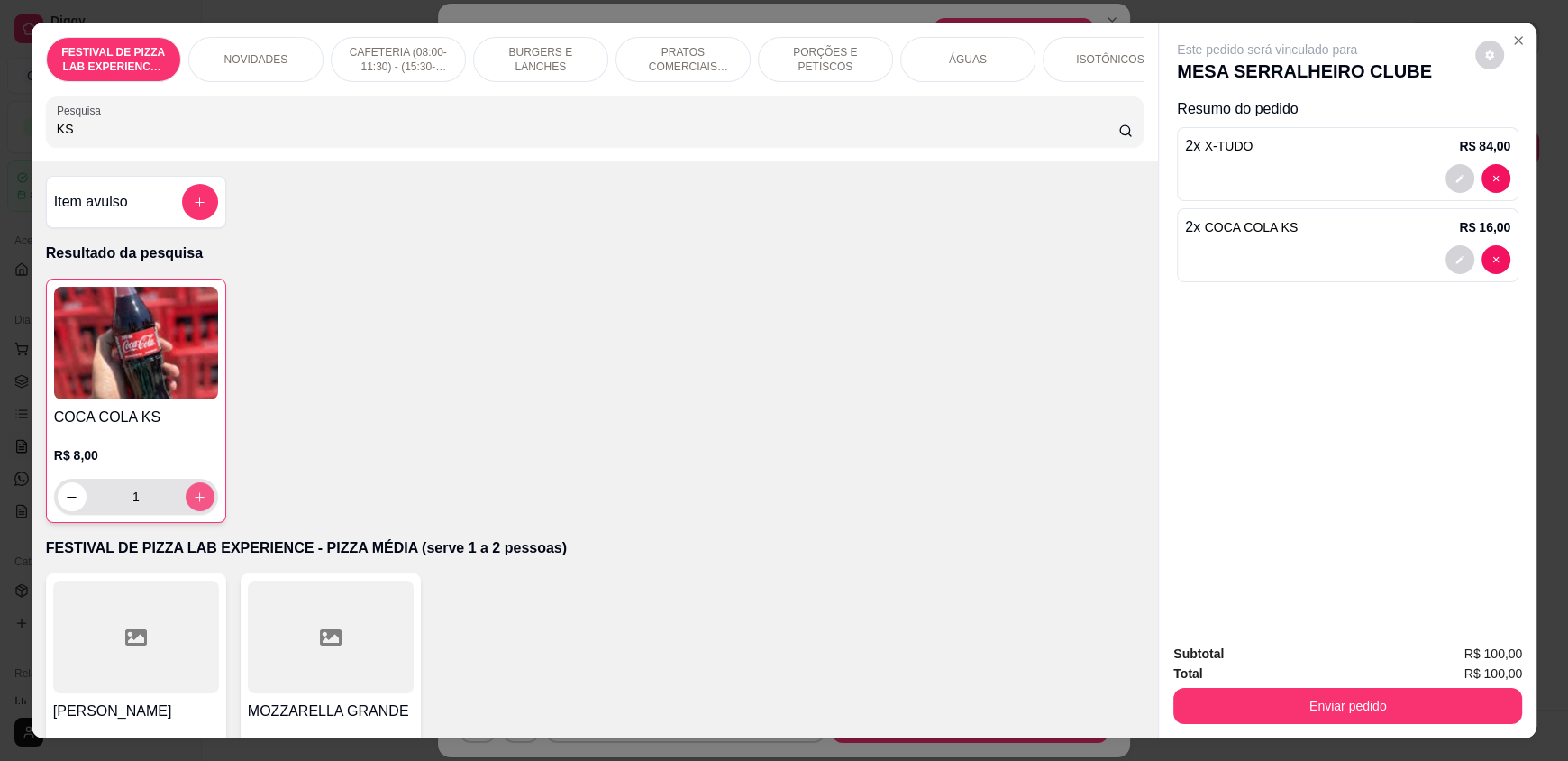
type input "2"
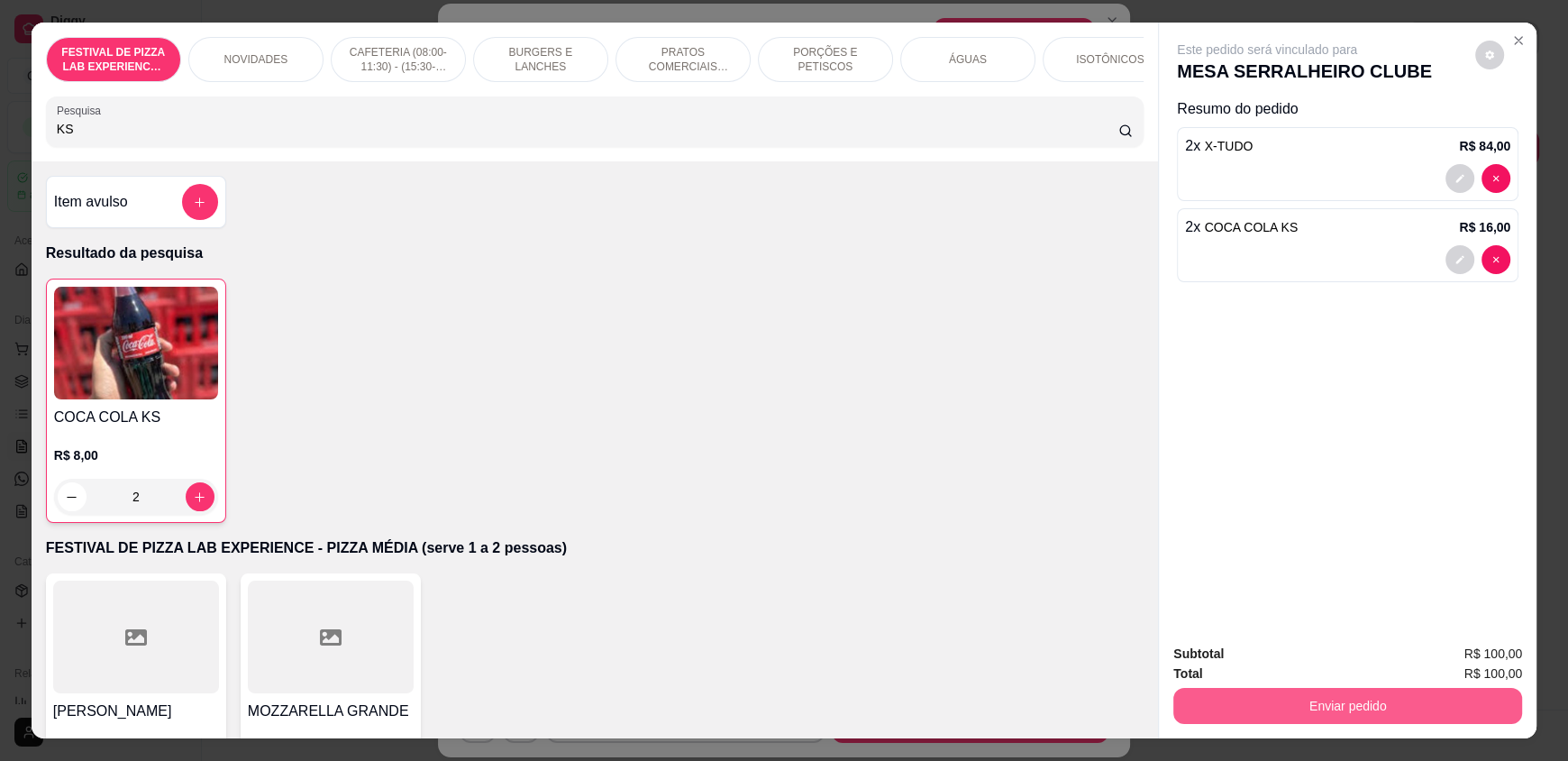
click at [1243, 709] on button "Enviar pedido" at bounding box center [1347, 706] width 349 height 36
click at [1231, 674] on button "Não registrar e enviar pedido" at bounding box center [1288, 661] width 188 height 34
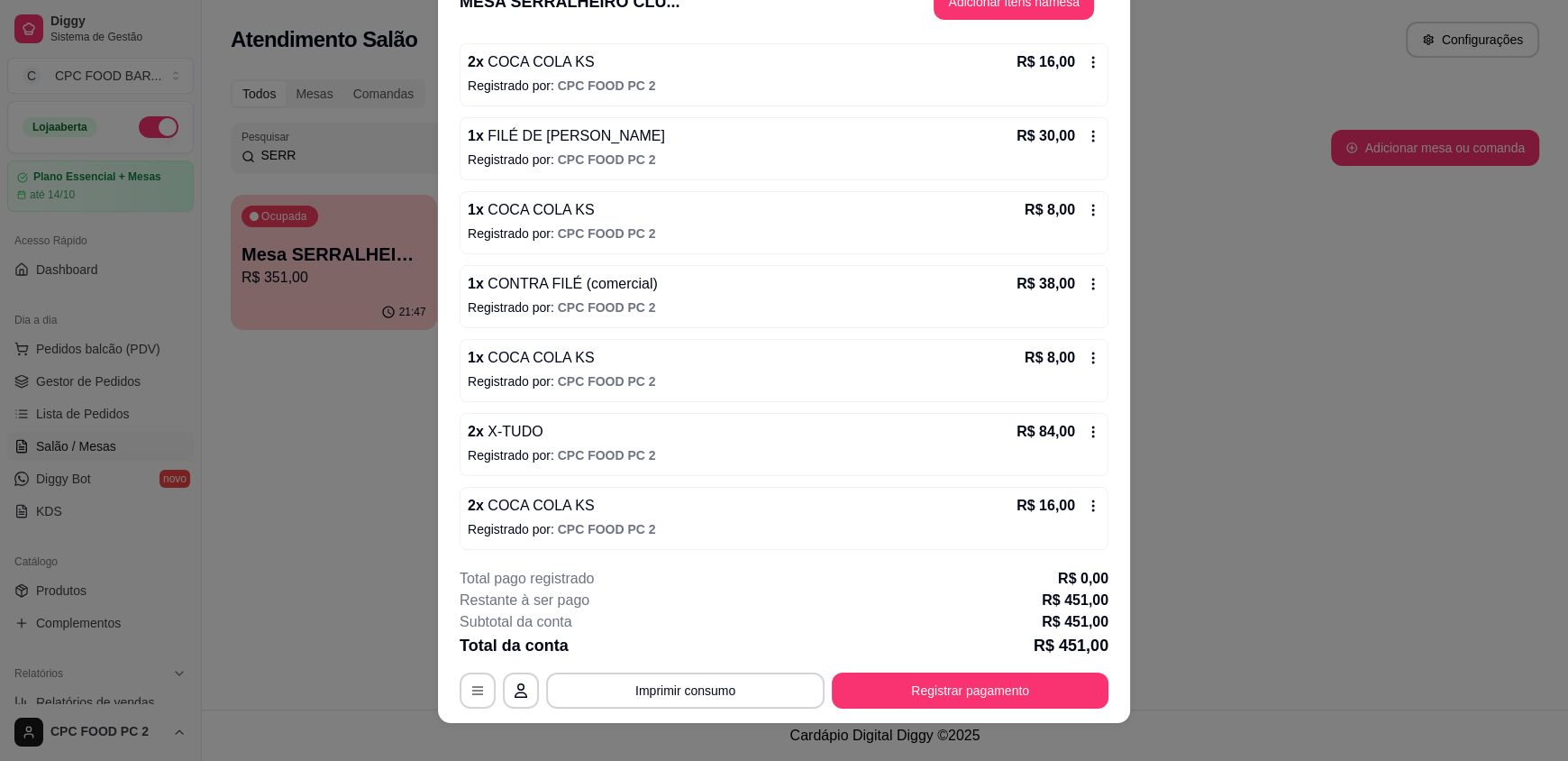
scroll to position [54, 0]
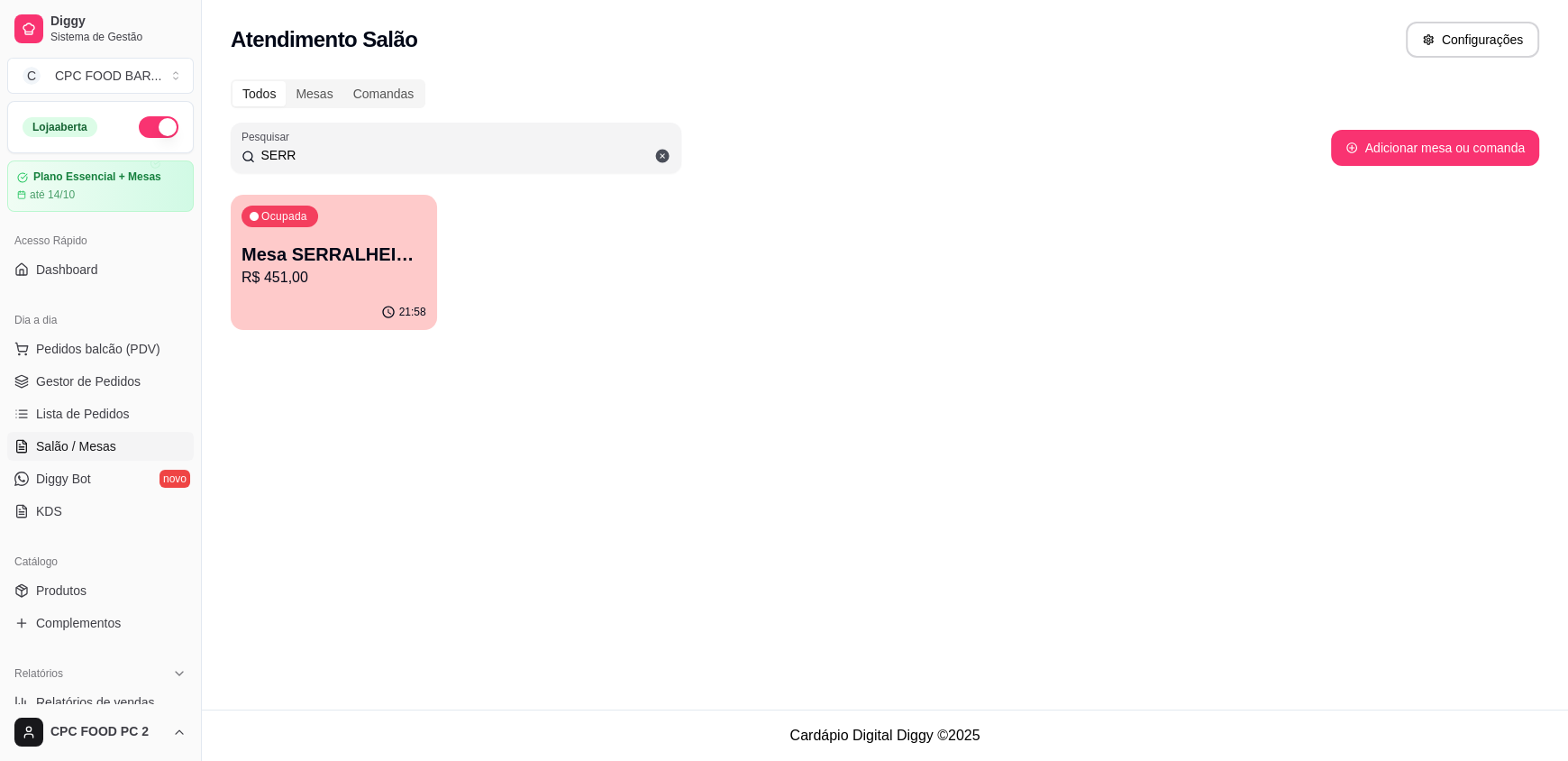
click at [317, 146] on input "SERR" at bounding box center [462, 154] width 415 height 18
click at [311, 157] on input "SERR" at bounding box center [462, 154] width 415 height 18
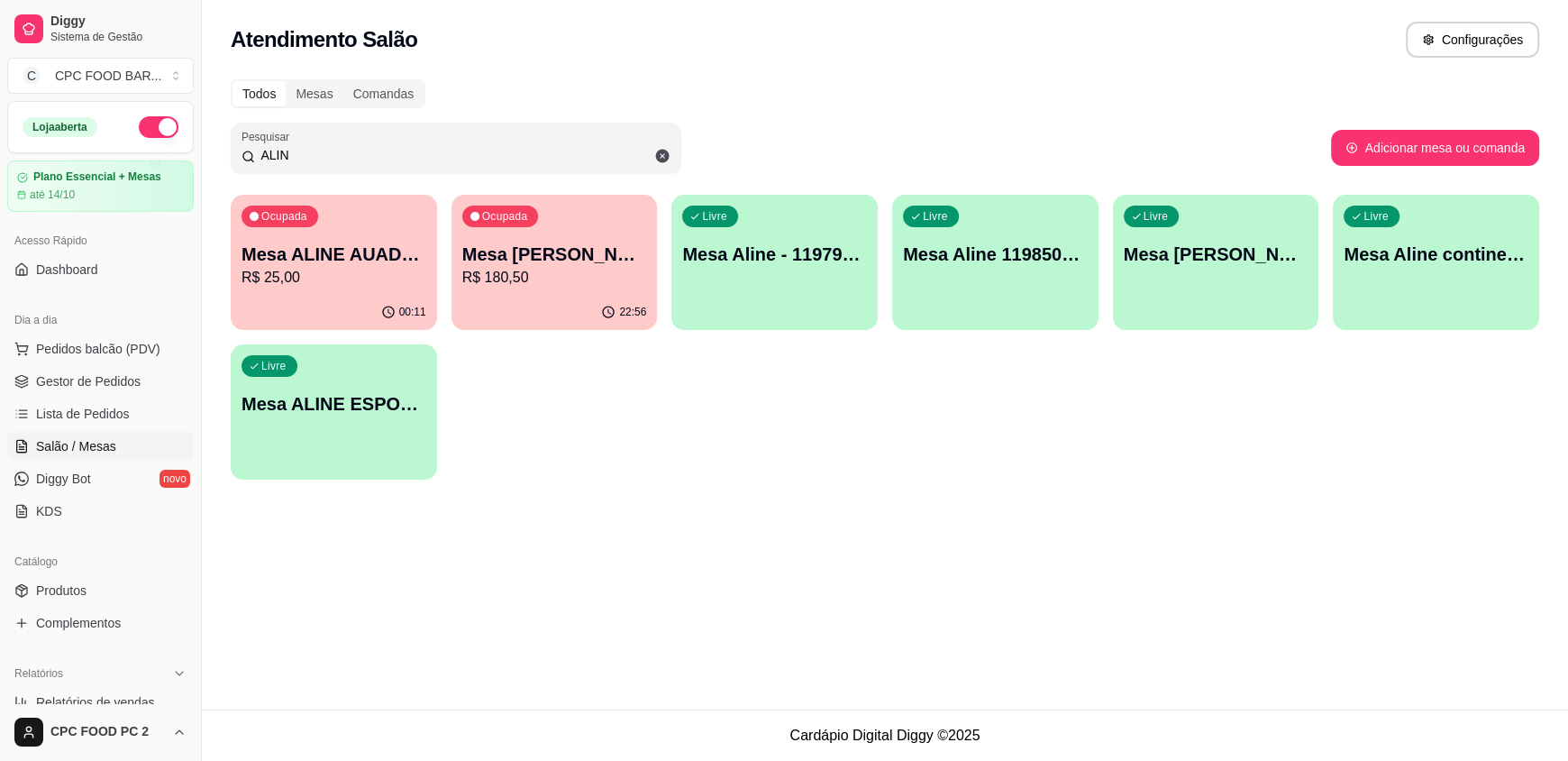
type input "ALIN"
click at [292, 287] on p "R$ 25,00" at bounding box center [334, 277] width 185 height 21
click at [289, 272] on p "R$ 25,00" at bounding box center [334, 277] width 185 height 21
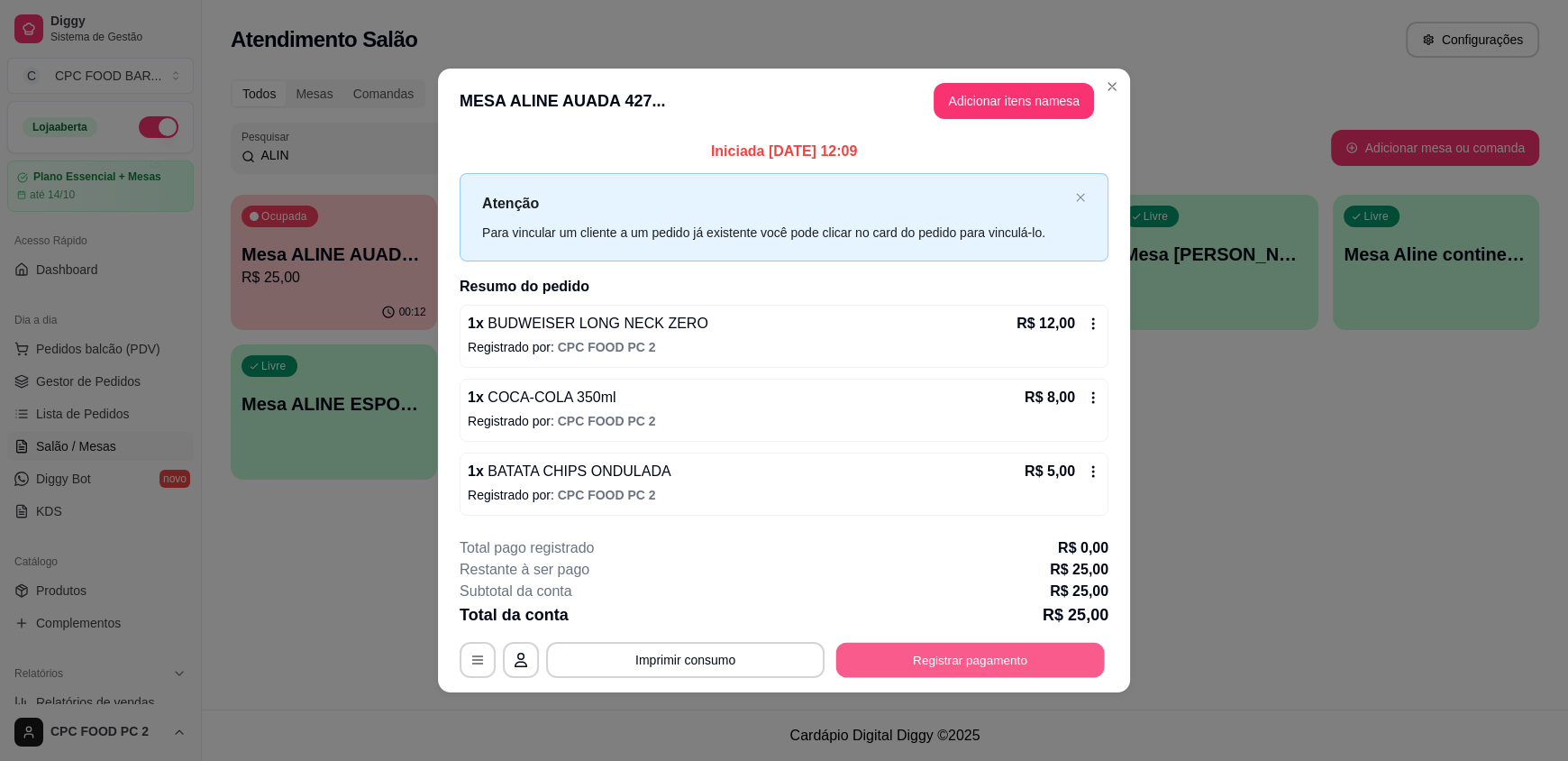
click at [1019, 669] on button "Registrar pagamento" at bounding box center [971, 659] width 269 height 35
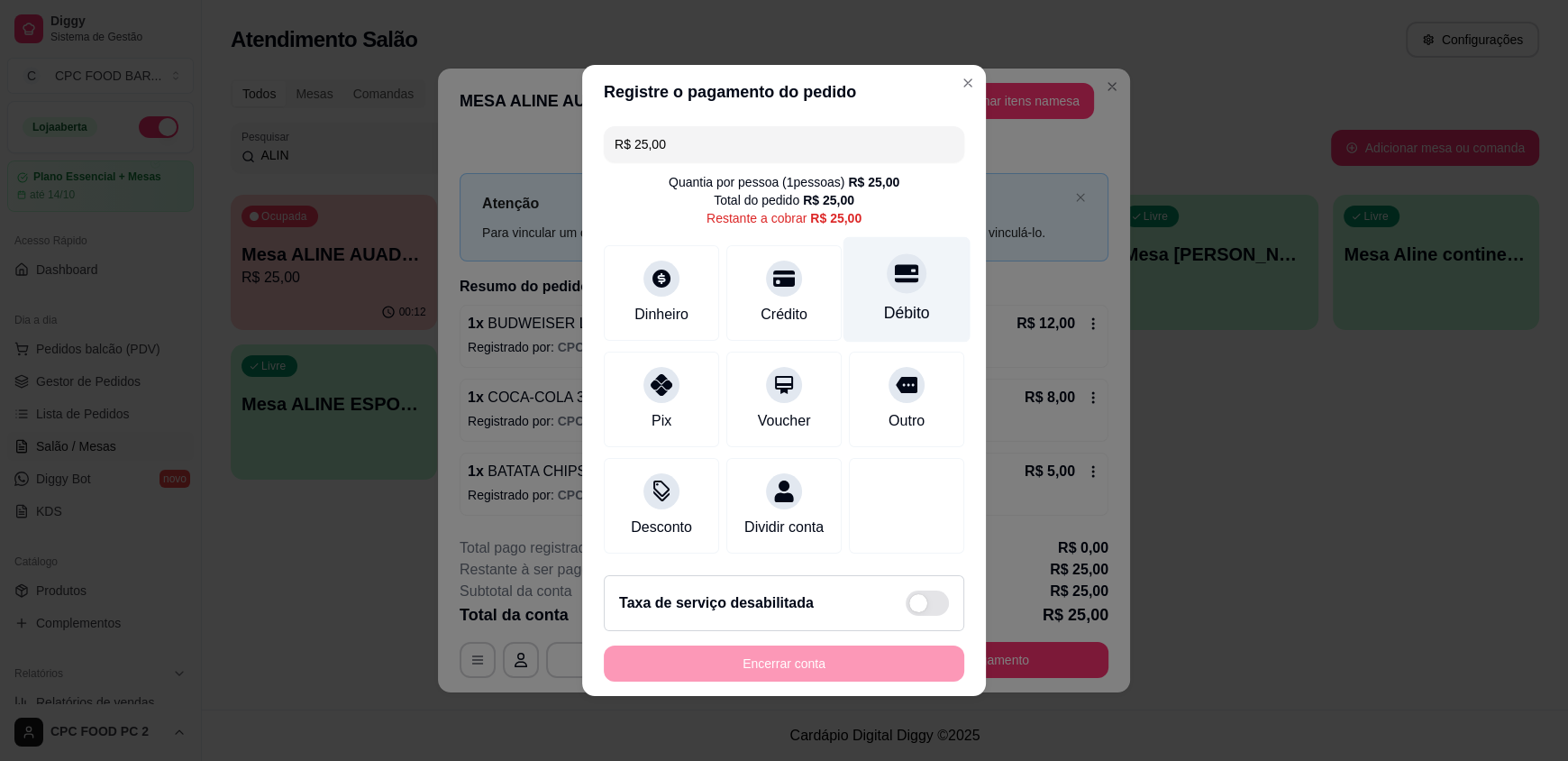
click at [900, 301] on div "Débito" at bounding box center [907, 313] width 46 height 23
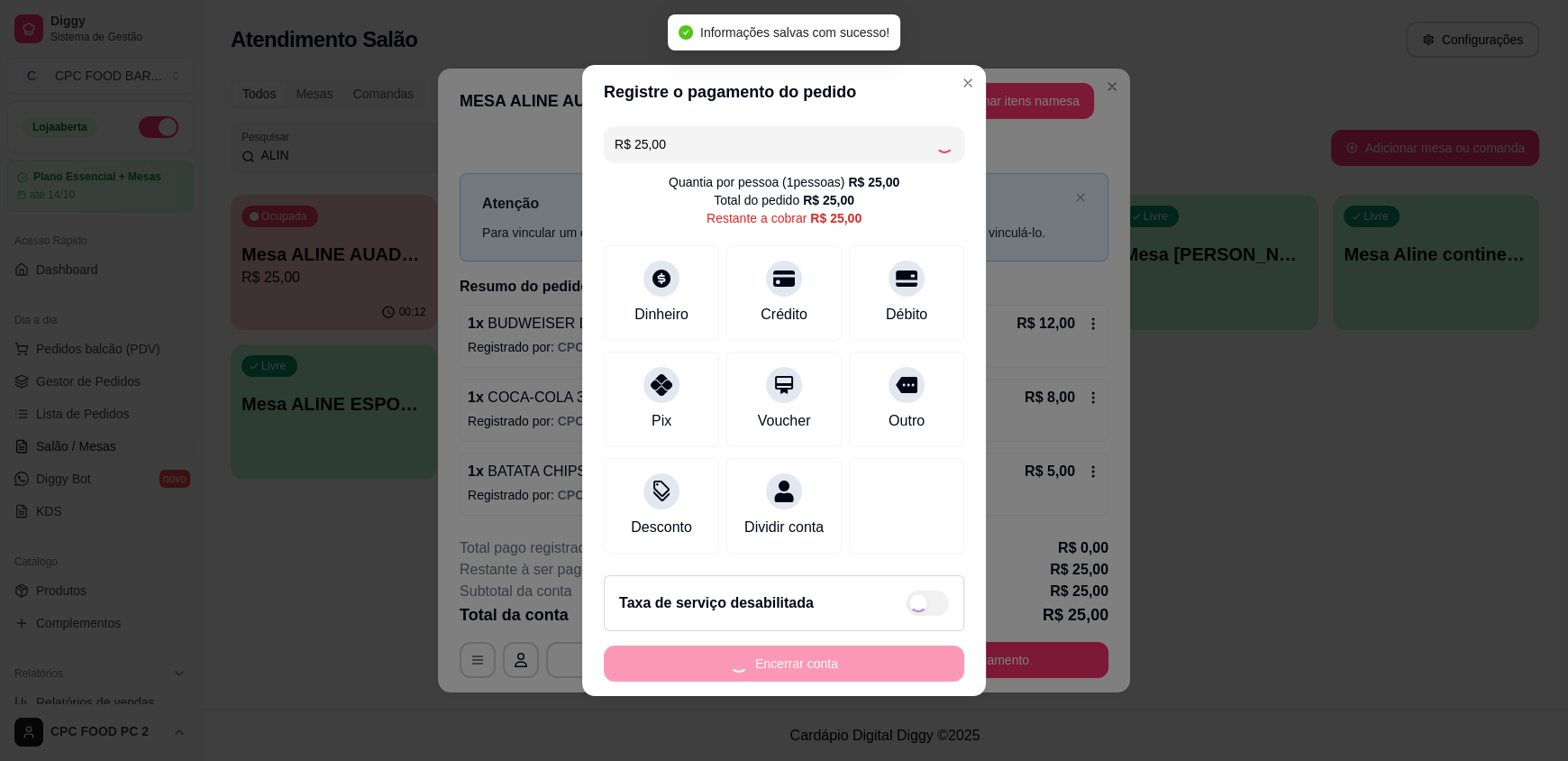
type input "R$ 0,00"
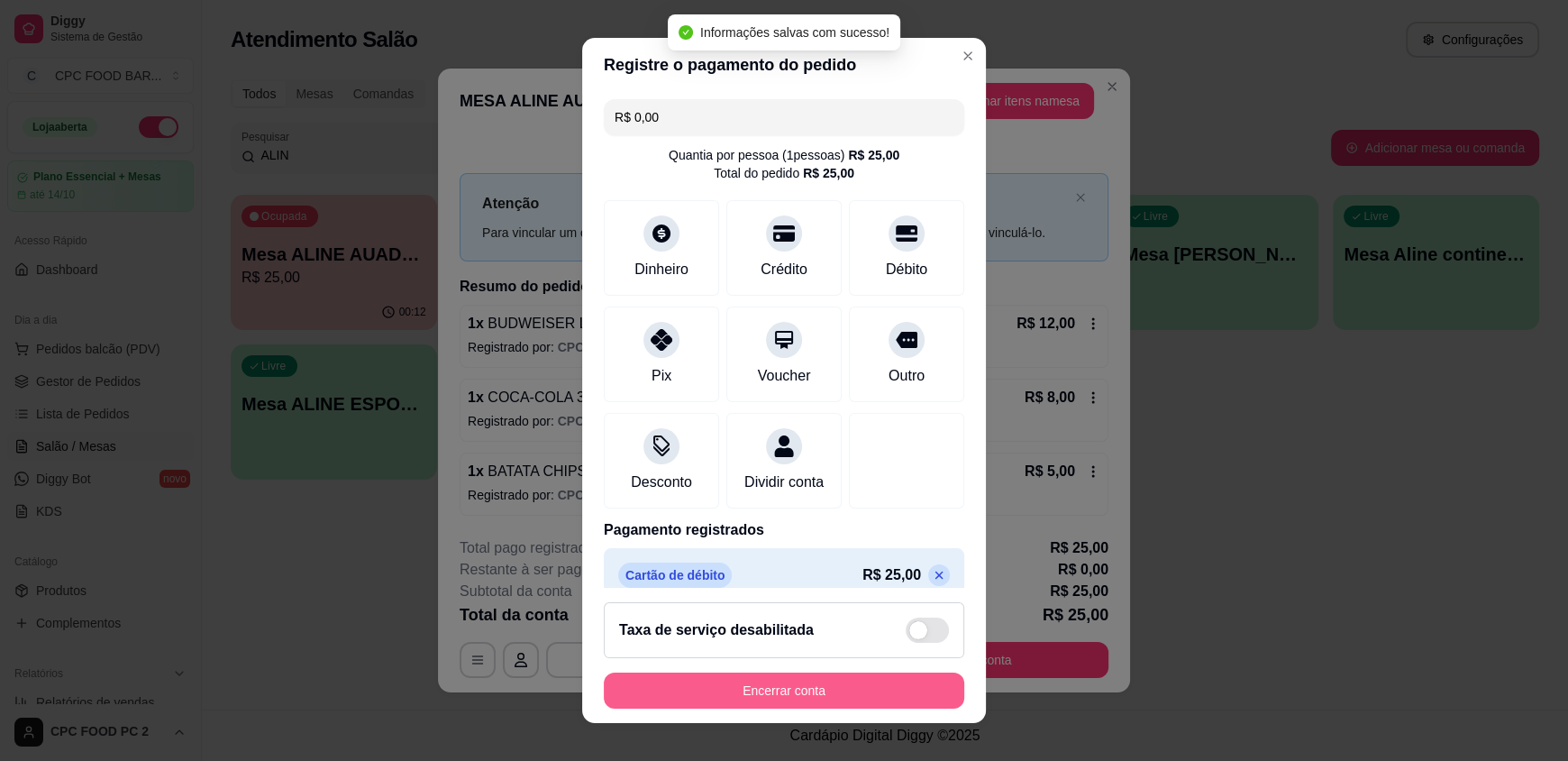
click at [732, 680] on button "Encerrar conta" at bounding box center [784, 690] width 361 height 36
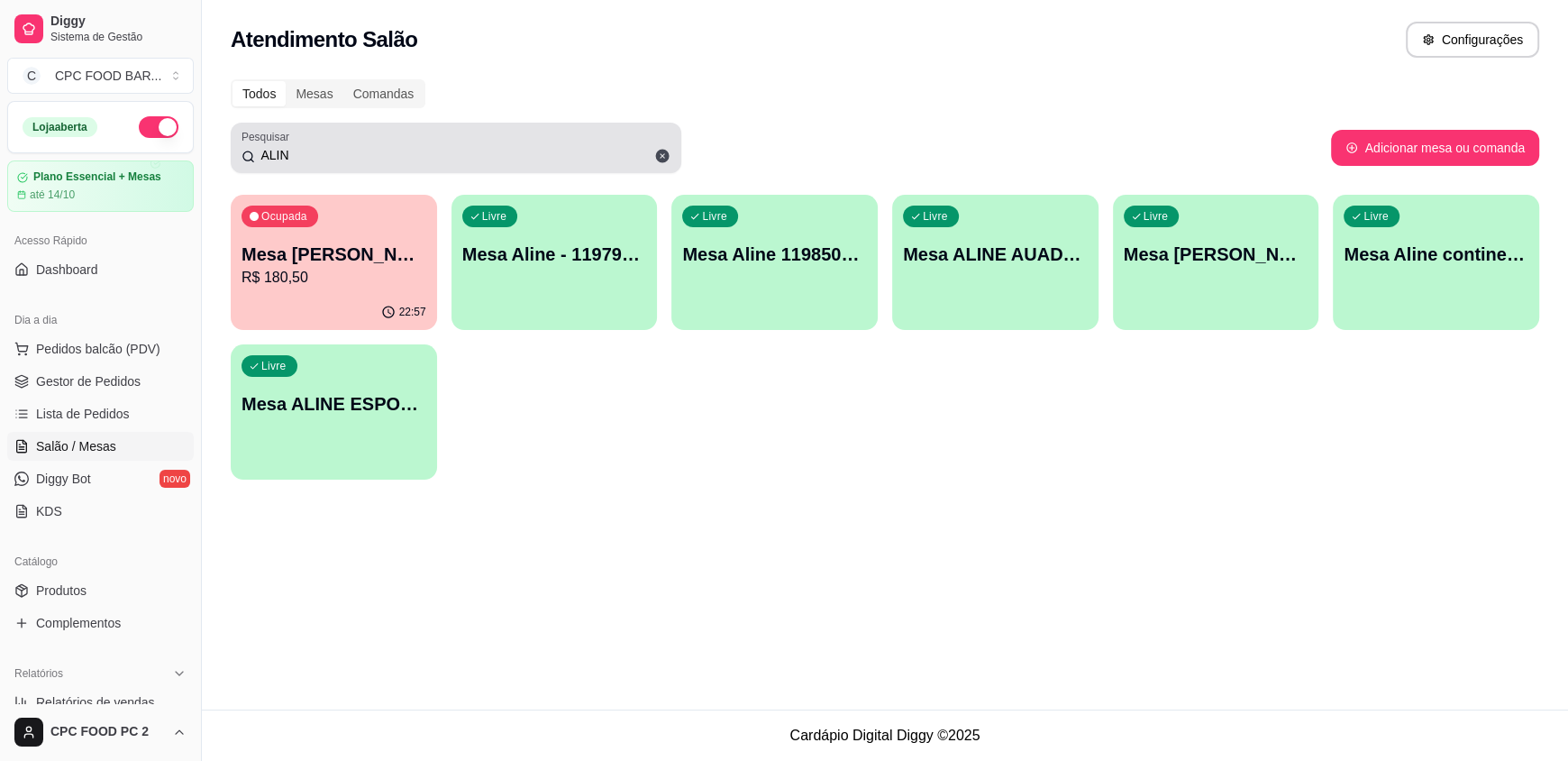
click at [314, 156] on input "ALIN" at bounding box center [462, 154] width 415 height 18
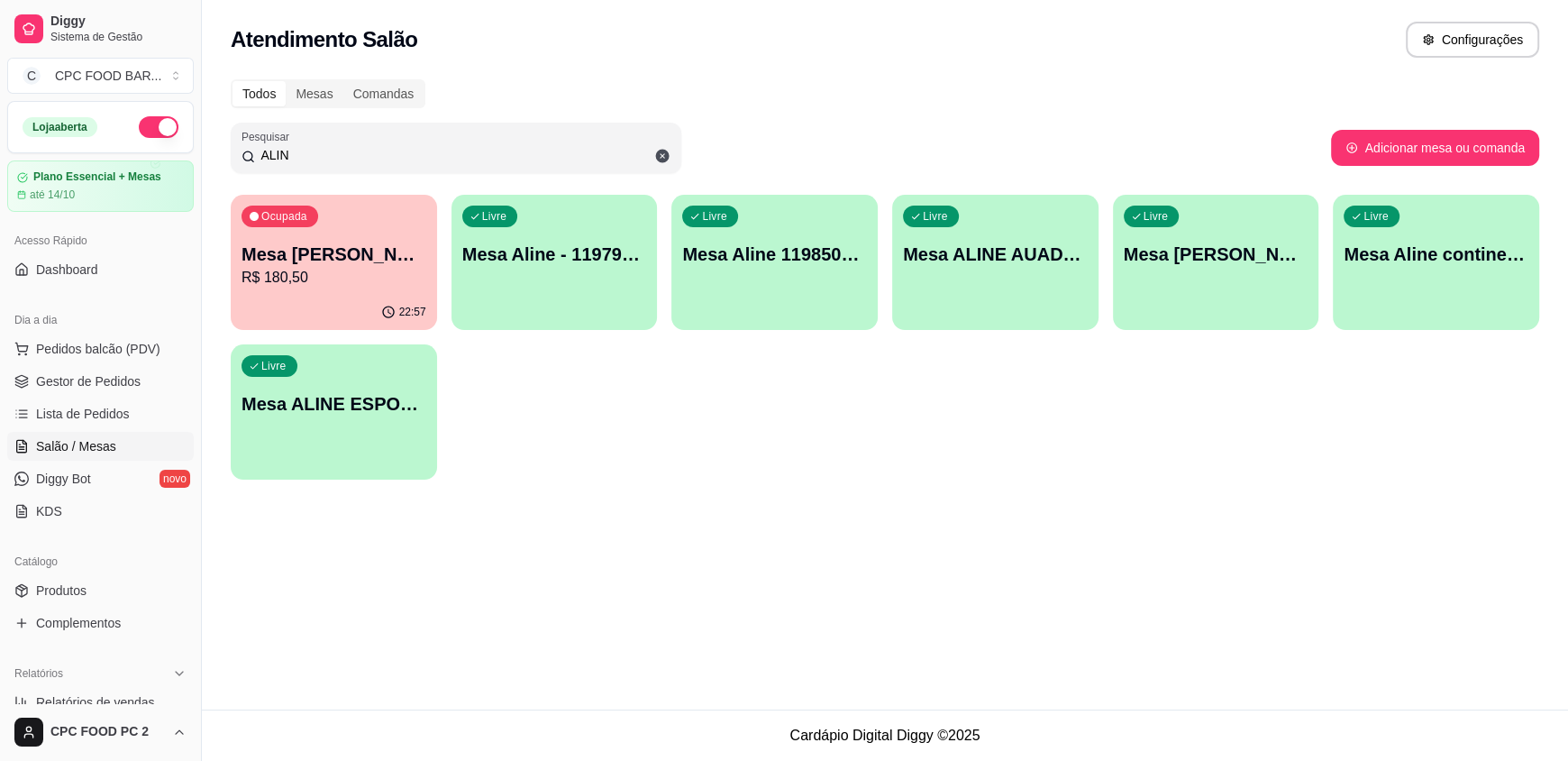
click at [314, 156] on input "ALIN" at bounding box center [462, 154] width 415 height 18
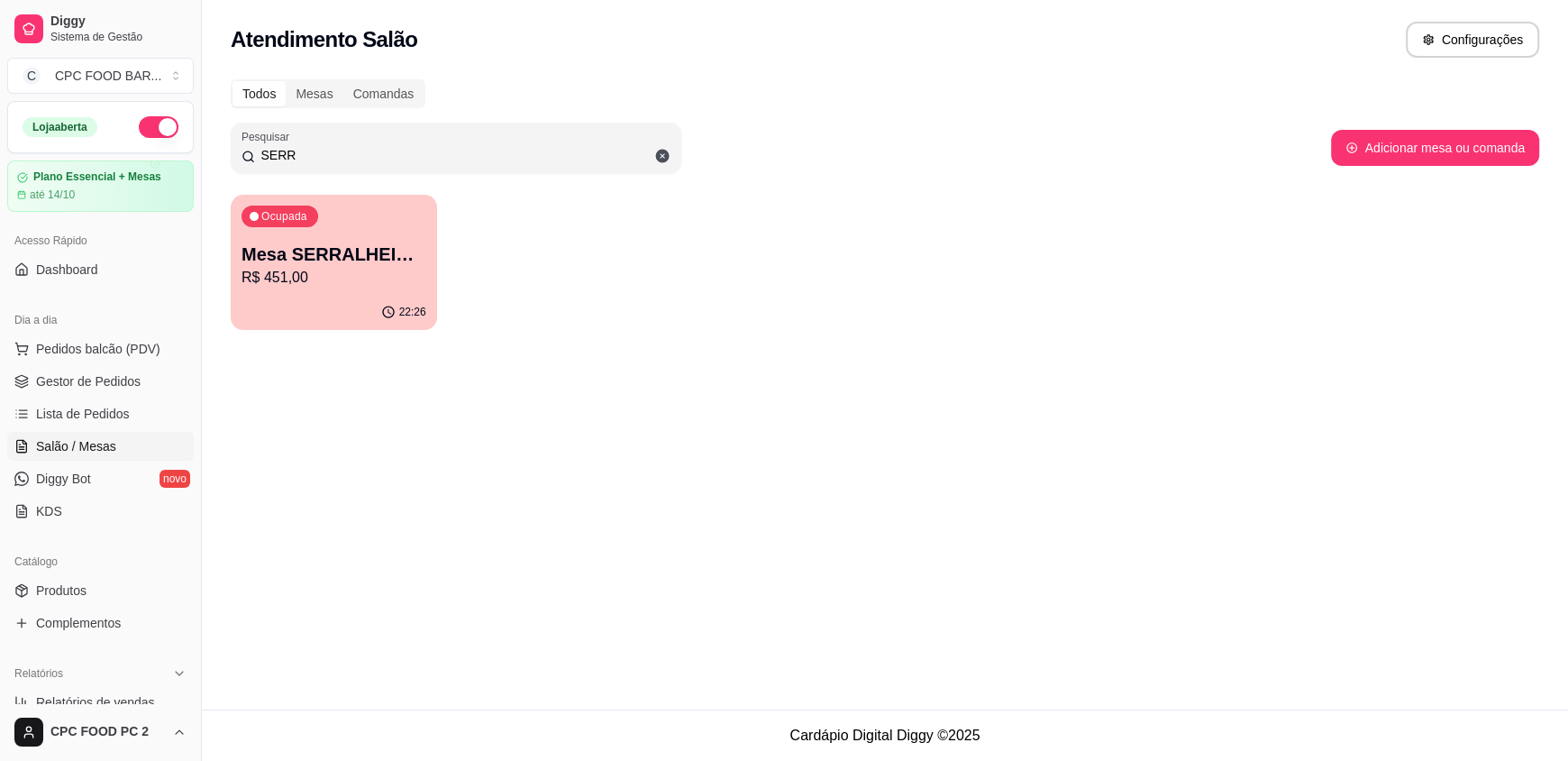
type input "SERR"
click at [325, 265] on p "Mesa SERRALHEIRO CLUBE" at bounding box center [334, 253] width 185 height 25
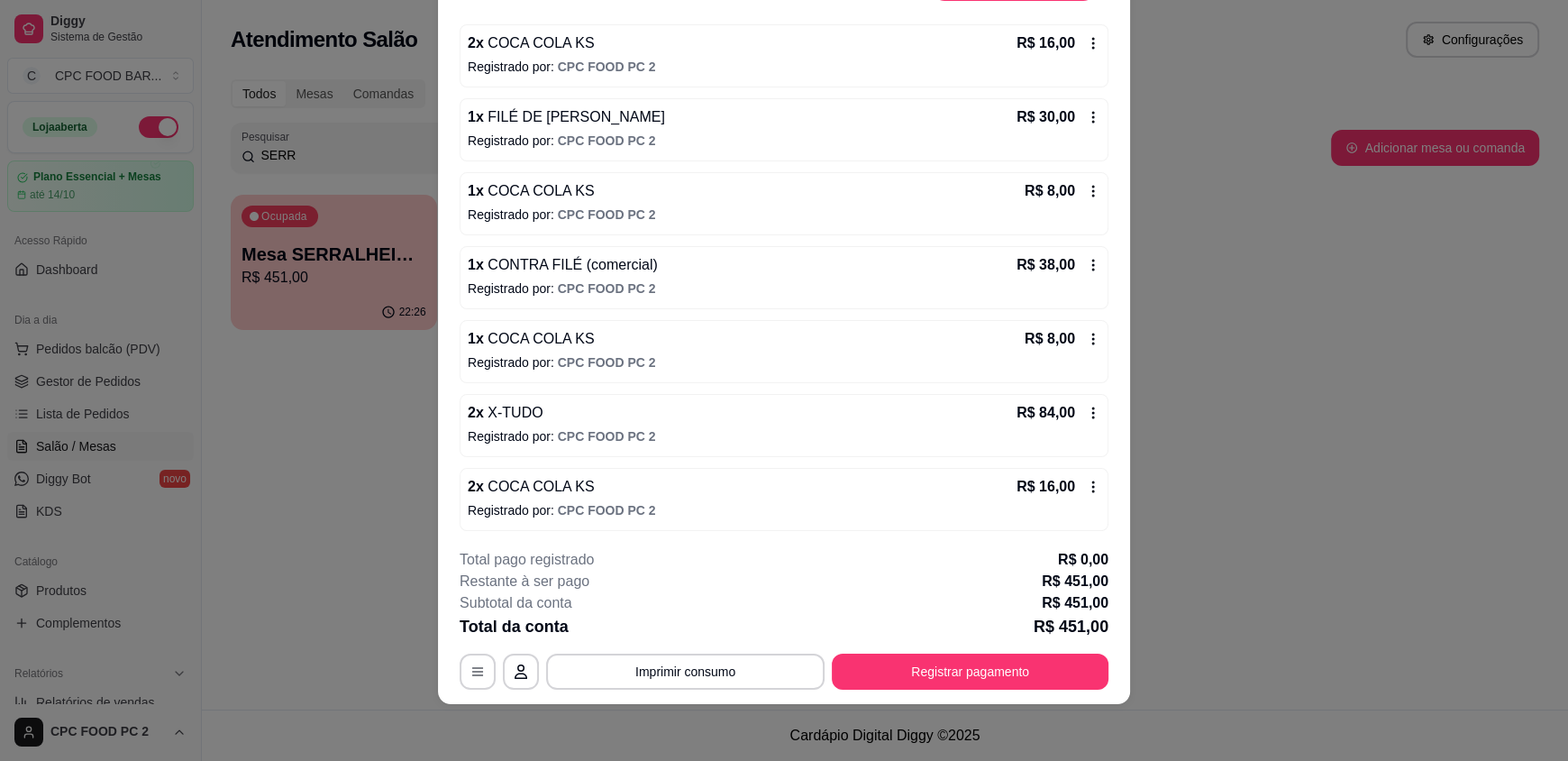
click at [1086, 409] on icon at bounding box center [1094, 413] width 15 height 15
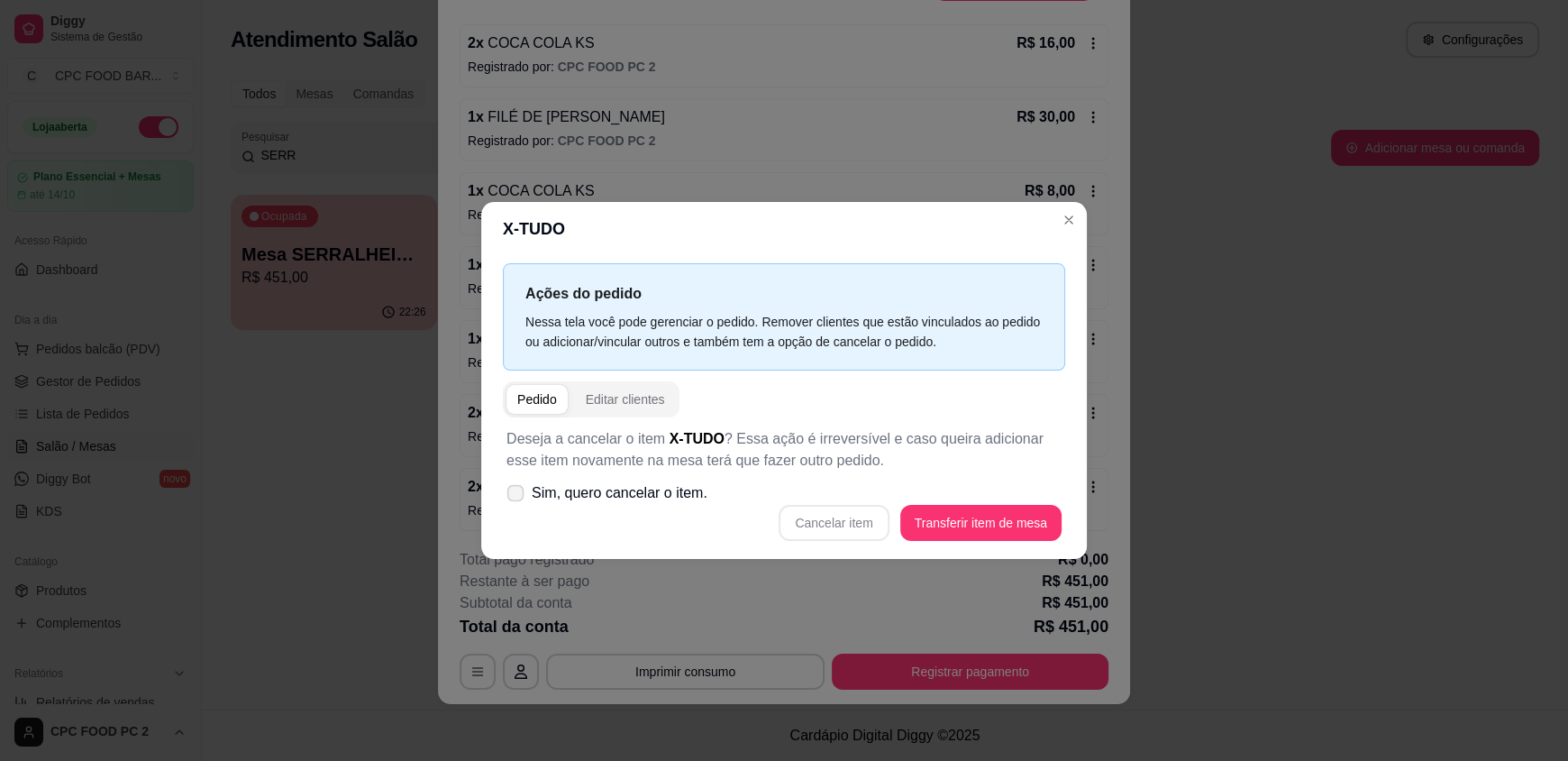
click at [514, 492] on icon at bounding box center [515, 492] width 14 height 10
click at [514, 497] on input "Sim, quero cancelar o item." at bounding box center [511, 502] width 12 height 12
checkbox input "true"
click at [821, 515] on button "Cancelar item" at bounding box center [834, 523] width 107 height 35
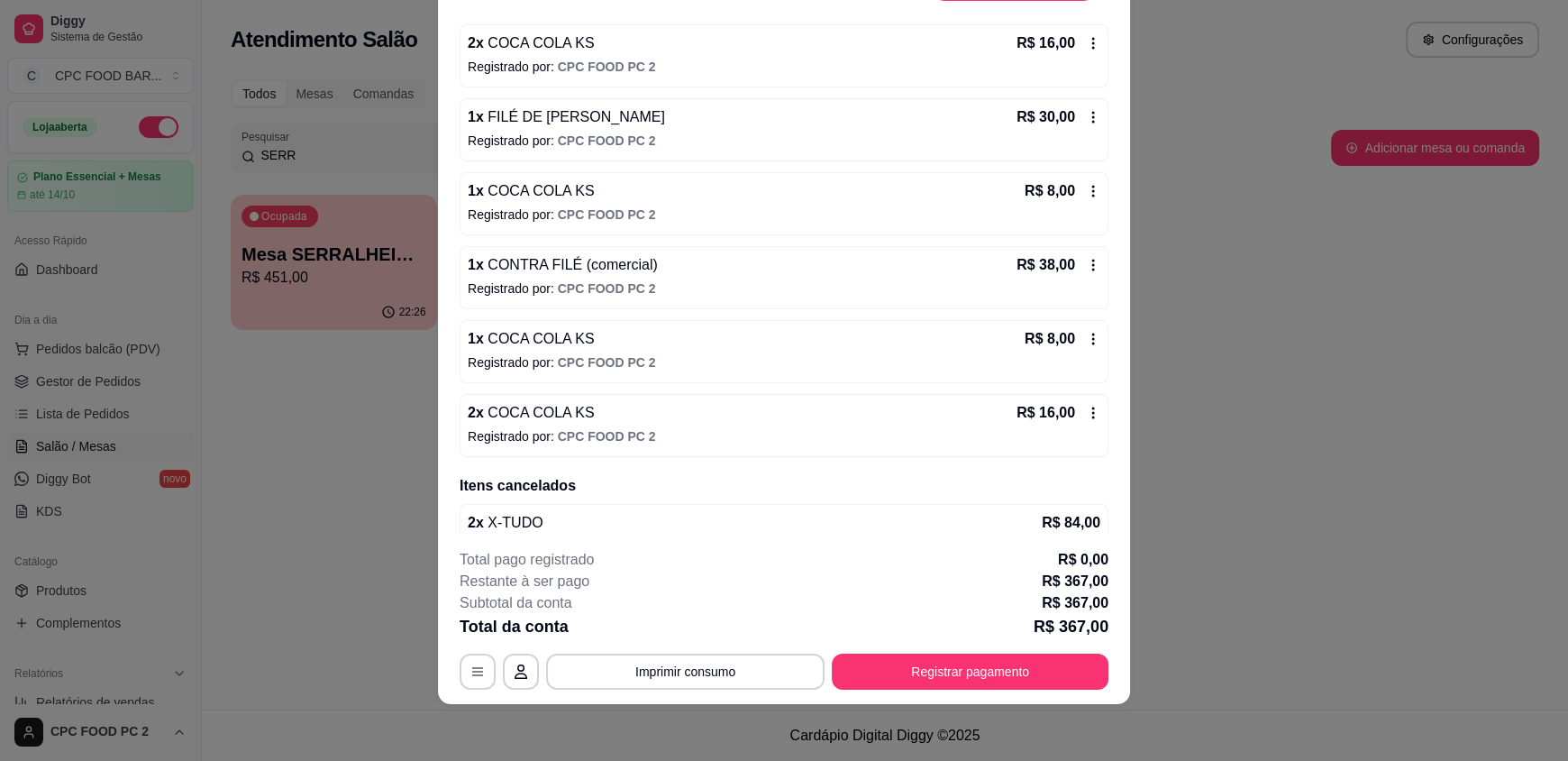
click at [1086, 409] on icon at bounding box center [1094, 413] width 15 height 15
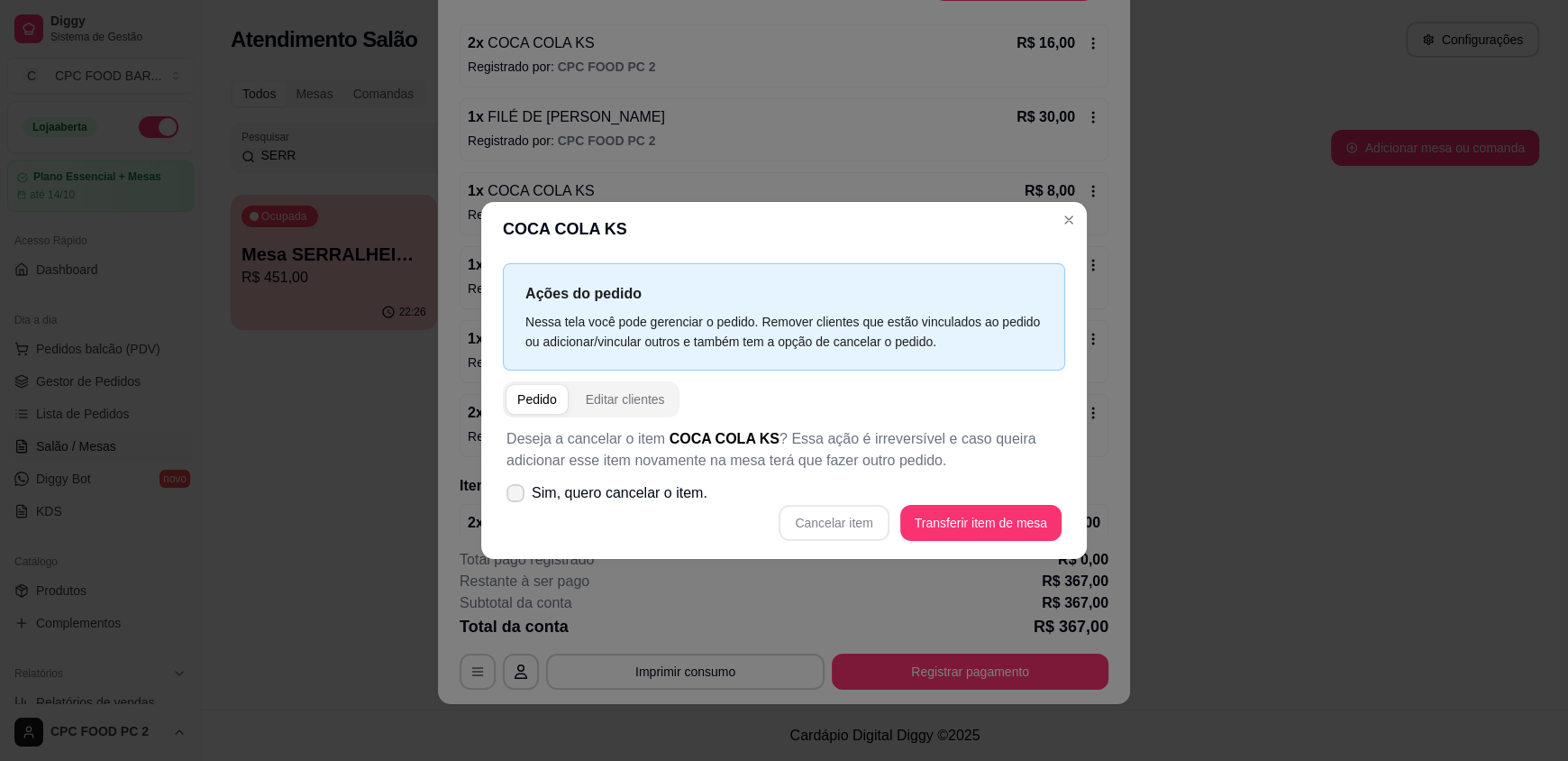
click at [520, 496] on icon at bounding box center [516, 493] width 15 height 11
click at [518, 497] on input "Sim, quero cancelar o item." at bounding box center [511, 502] width 12 height 12
checkbox input "true"
click at [854, 528] on button "Cancelar item" at bounding box center [833, 522] width 110 height 36
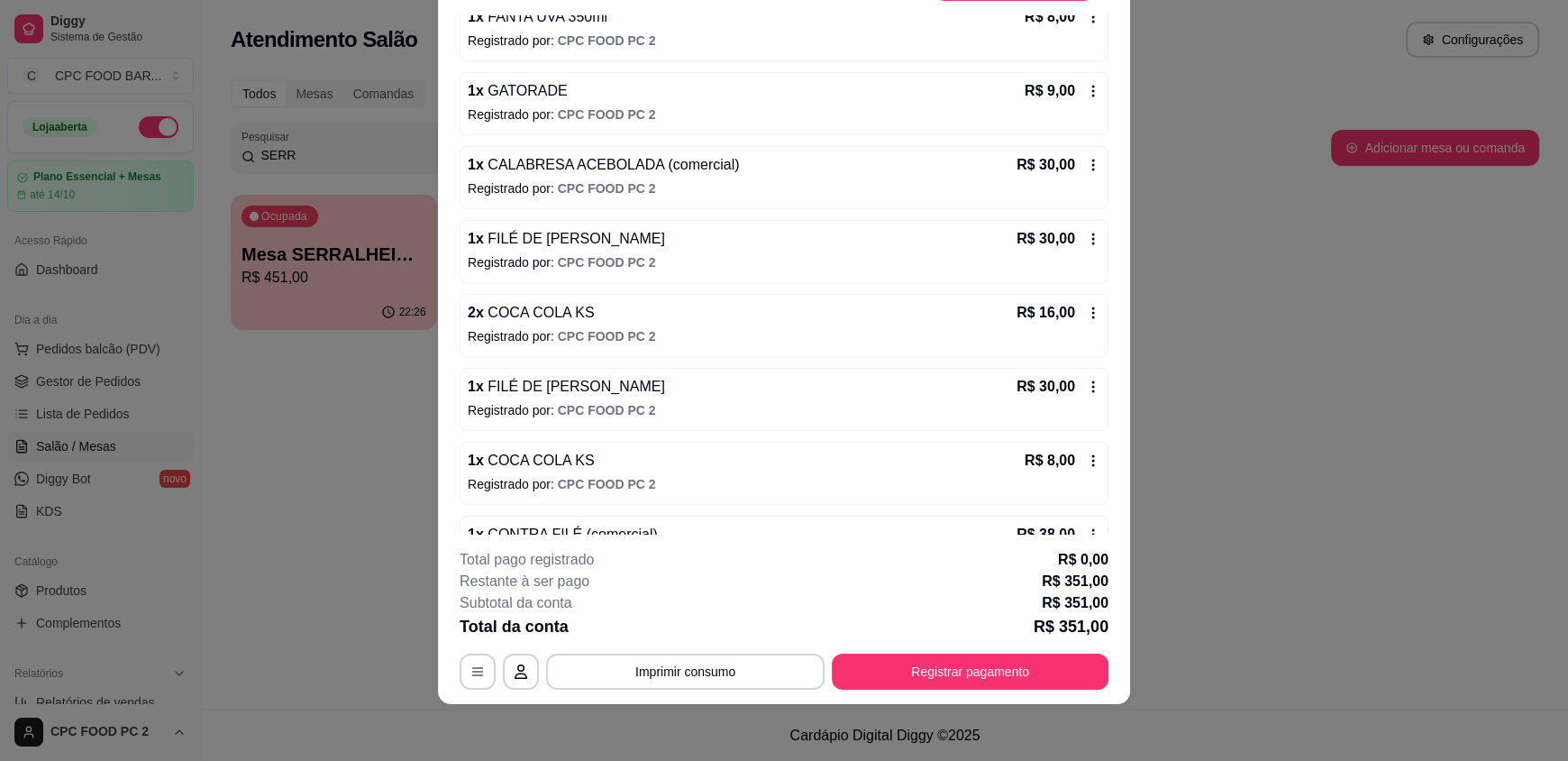
scroll to position [815, 0]
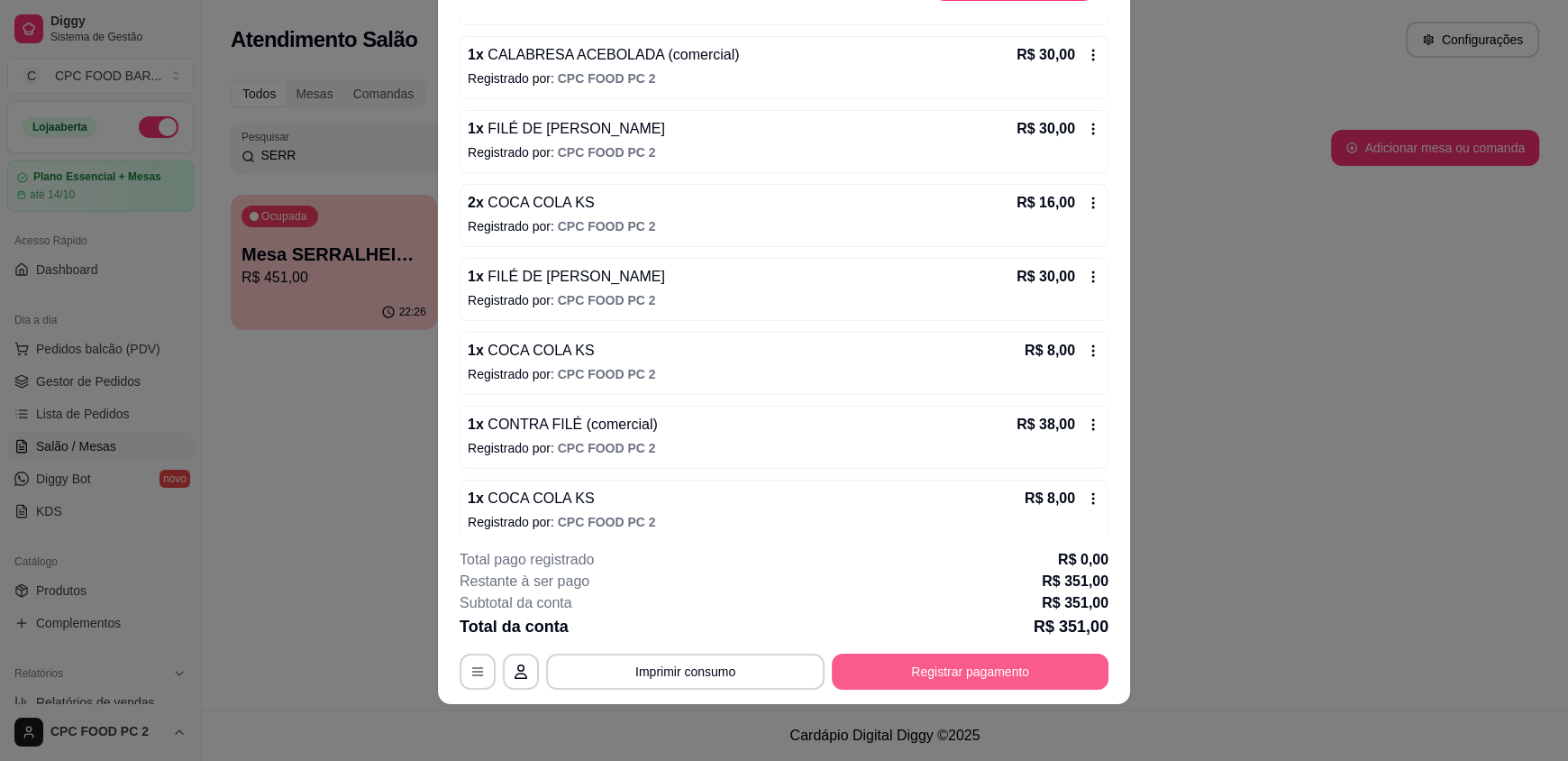
click at [958, 679] on button "Registrar pagamento" at bounding box center [970, 671] width 276 height 36
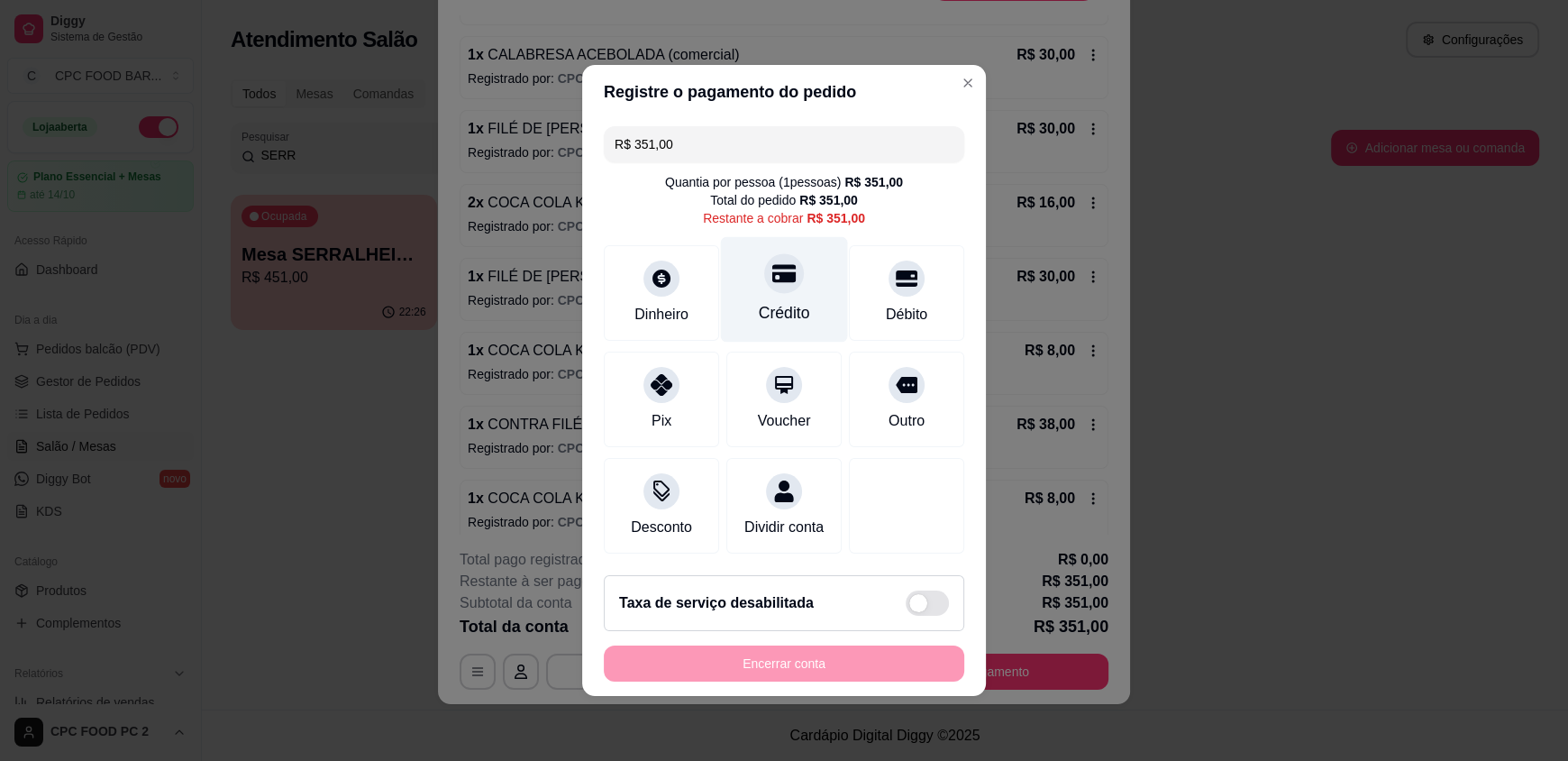
click at [778, 283] on div "Crédito" at bounding box center [784, 289] width 127 height 105
type input "R$ 0,00"
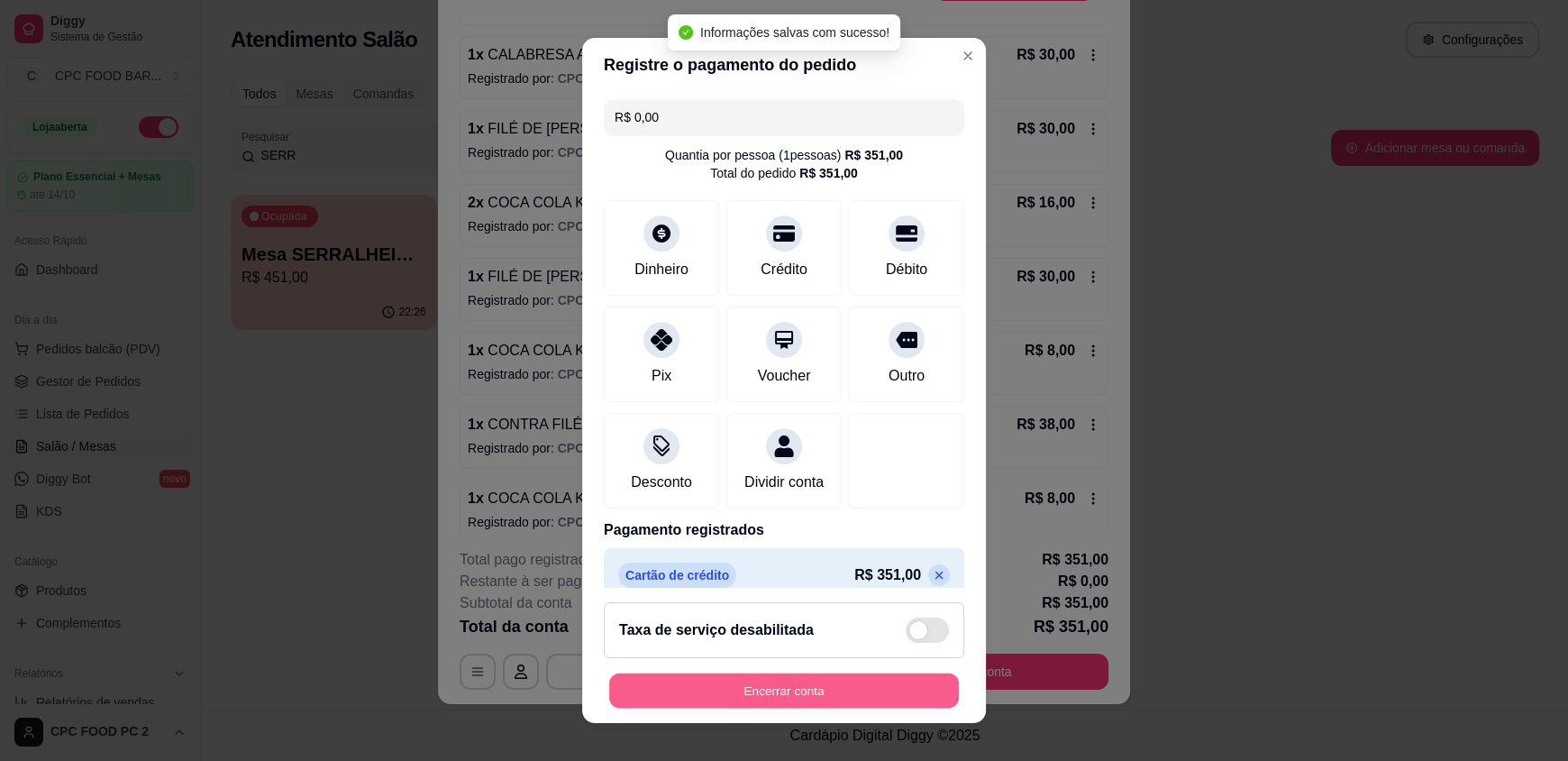
click at [739, 691] on button "Encerrar conta" at bounding box center [784, 690] width 349 height 35
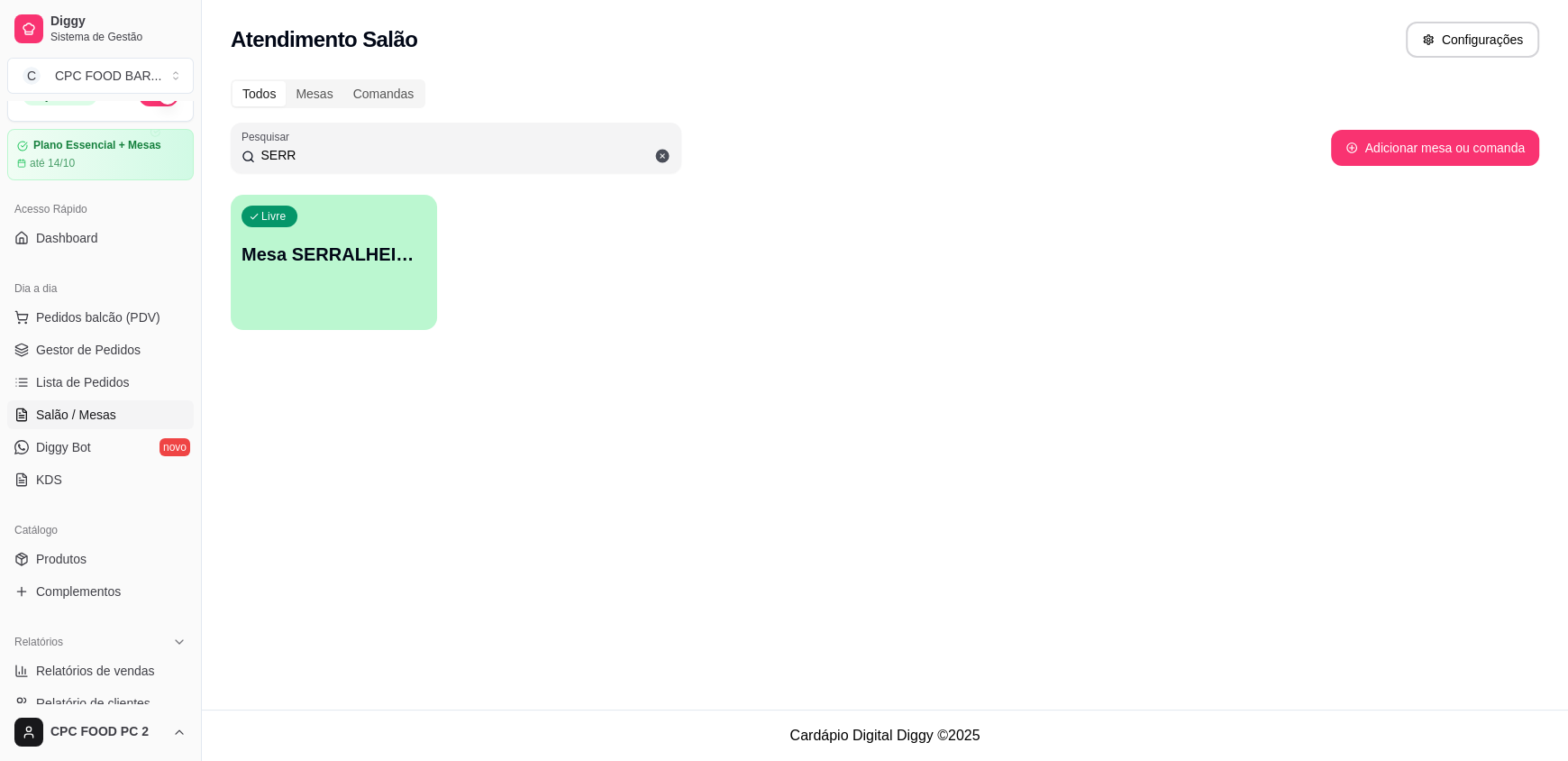
scroll to position [0, 0]
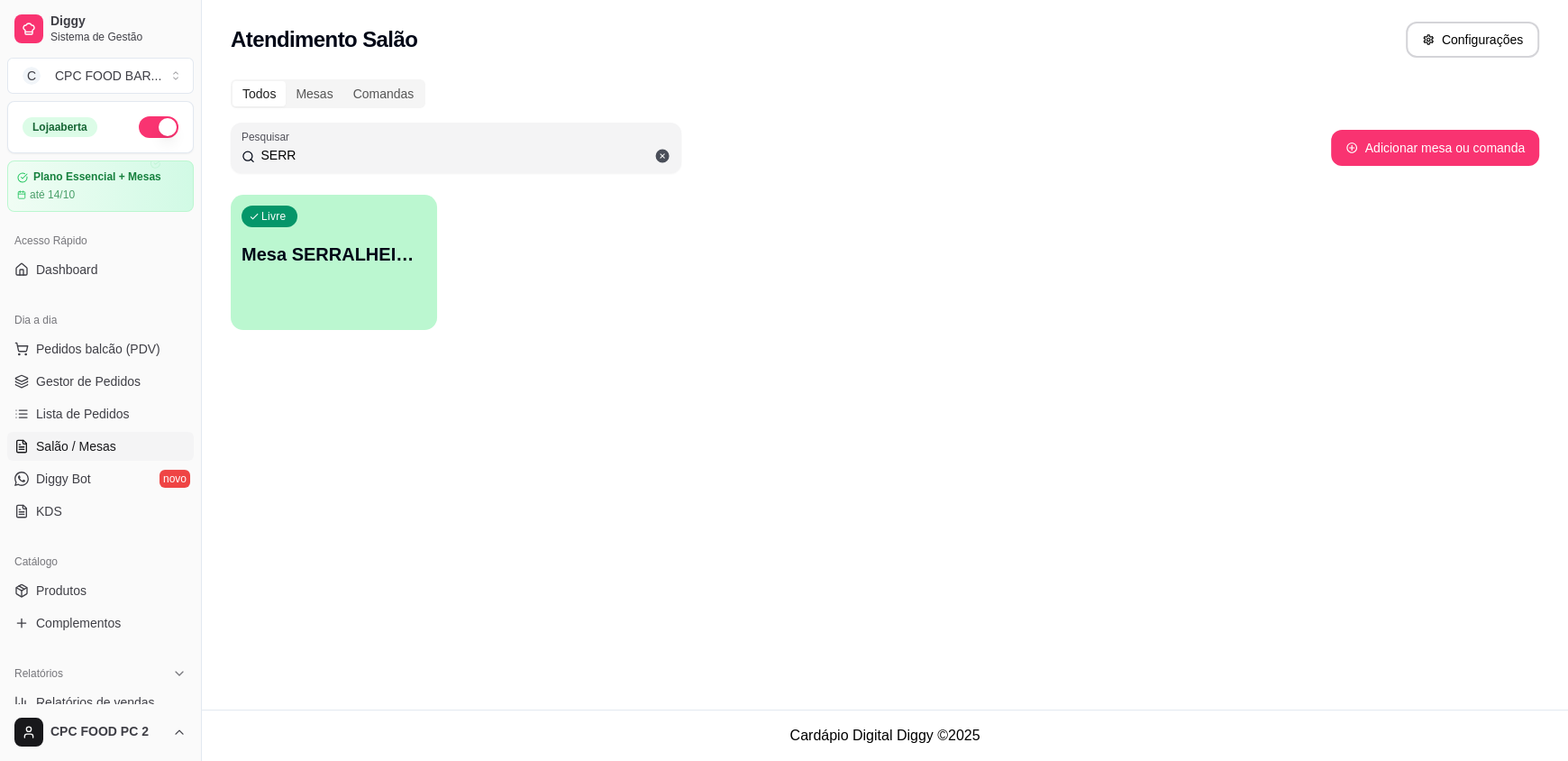
click at [55, 455] on link "Salão / Mesas" at bounding box center [101, 446] width 187 height 29
